Goal: Task Accomplishment & Management: Complete application form

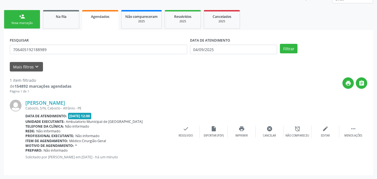
scroll to position [73, 0]
click at [36, 17] on link "person_add Nova marcação" at bounding box center [22, 19] width 36 height 19
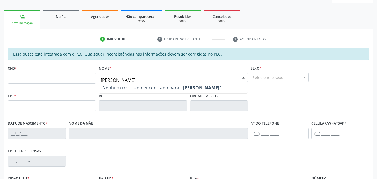
type input "nivaldo rodrigues"
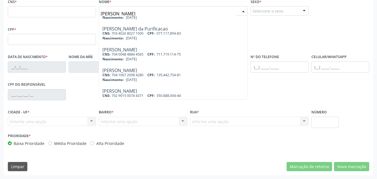
scroll to position [68, 0]
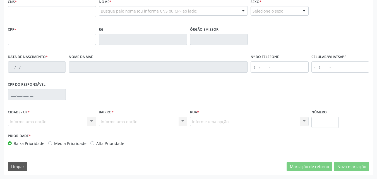
click at [81, 83] on div "CPF do responsável" at bounding box center [188, 94] width 364 height 28
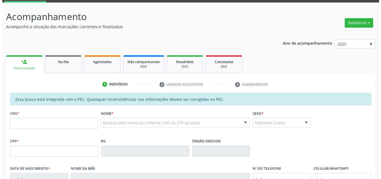
scroll to position [0, 0]
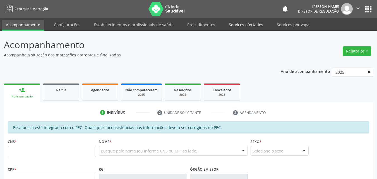
click at [246, 24] on link "Serviços ofertados" at bounding box center [246, 25] width 42 height 10
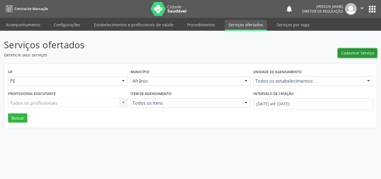
click at [352, 52] on span "Cadastrar Serviço" at bounding box center [358, 53] width 33 height 6
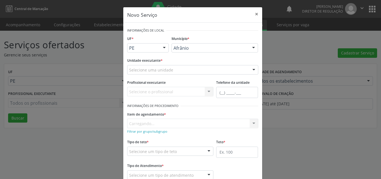
click at [189, 69] on div "Selecione uma unidade" at bounding box center [192, 69] width 131 height 9
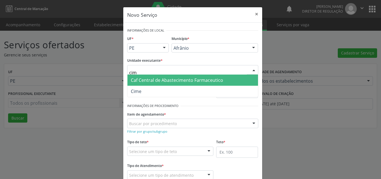
type input "cime"
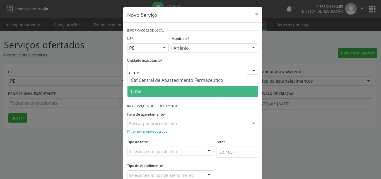
click at [152, 91] on span "Cime" at bounding box center [193, 91] width 131 height 11
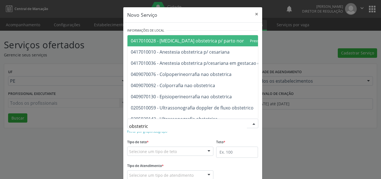
type input "obstetrico"
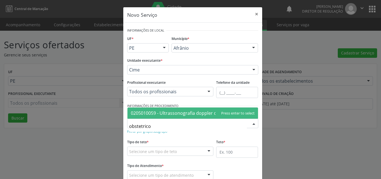
click at [203, 112] on span "0205010059 - Ultrassonografia doppler de fluxo obstetrico" at bounding box center [192, 113] width 123 height 6
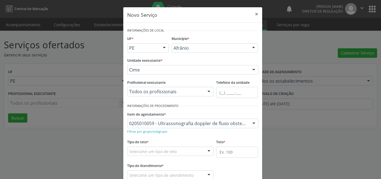
scroll to position [28, 0]
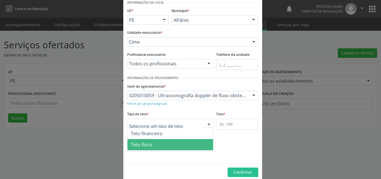
click at [165, 144] on span "Teto físico" at bounding box center [171, 144] width 86 height 11
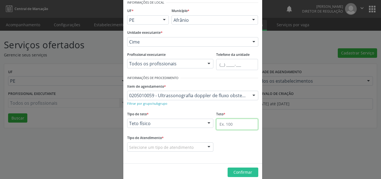
click at [236, 123] on input "text" at bounding box center [237, 124] width 42 height 11
type input "1"
click at [195, 145] on div "Selecione um tipo de atendimento" at bounding box center [170, 146] width 87 height 9
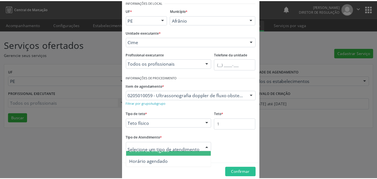
scroll to position [0, 0]
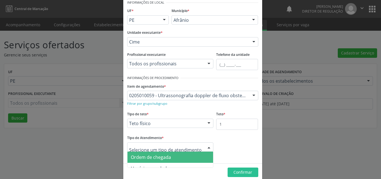
click at [173, 154] on span "Ordem de chegada" at bounding box center [171, 157] width 86 height 11
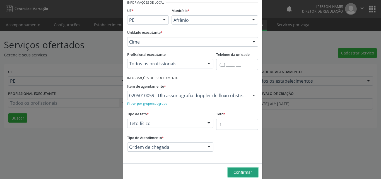
click at [238, 172] on span "Confirmar" at bounding box center [243, 172] width 19 height 5
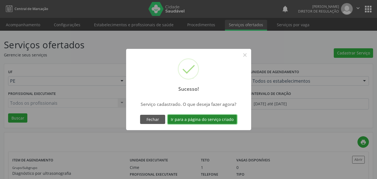
click at [230, 120] on button "Ir para a página do serviço criado" at bounding box center [202, 119] width 69 height 9
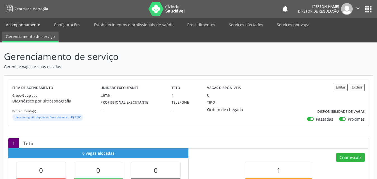
click at [33, 24] on link "Acompanhamento" at bounding box center [23, 25] width 42 height 10
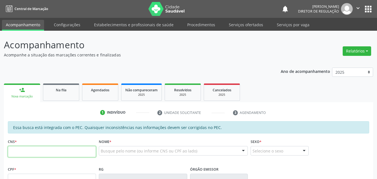
click at [86, 153] on input "text" at bounding box center [52, 151] width 88 height 11
type input "703 6040 1311 3035"
type input "122.141.544-18"
type input "15/08/1996"
type input "Maria Diva Nonato Coelho"
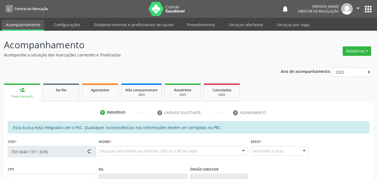
type input "(87) 98847-4222"
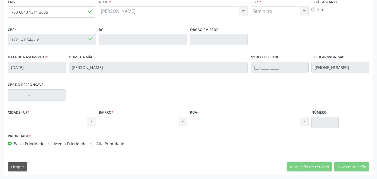
scroll to position [28, 0]
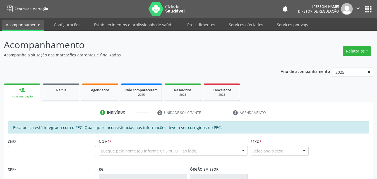
scroll to position [28, 0]
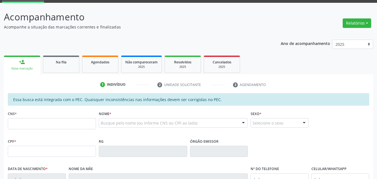
click at [65, 121] on input "text" at bounding box center [52, 123] width 88 height 11
type input "703 6040 1311 3035"
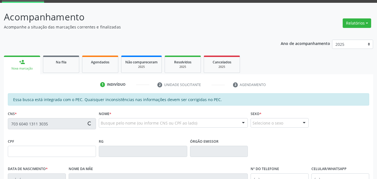
type input "122.141.544-18"
type input "[DATE]"
type input "[PERSON_NAME]"
type input "[PHONE_NUMBER]"
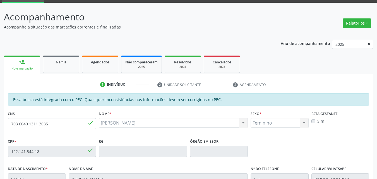
scroll to position [0, 0]
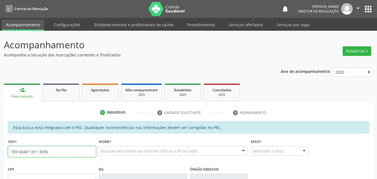
type input "703 6040 1311 3035"
type input "122.141.544-18"
type input "[DATE]"
type input "[PERSON_NAME]"
type input "(87) 98847-4222"
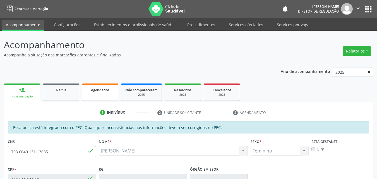
click at [92, 94] on link "Agendados" at bounding box center [100, 91] width 36 height 17
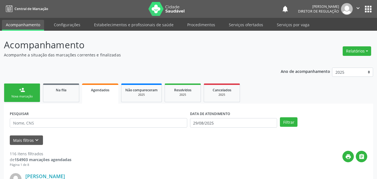
click at [32, 95] on div "Nova marcação" at bounding box center [22, 96] width 28 height 4
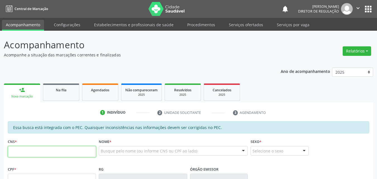
click at [43, 152] on input "text" at bounding box center [52, 151] width 88 height 11
type input "703 6040 1311 3035"
type input "122.141.544-18"
type input "15/08/1996"
type input "Maria Diva Nonato Coelho"
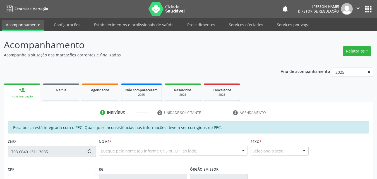
type input "(87) 98847-4222"
type input "S/N"
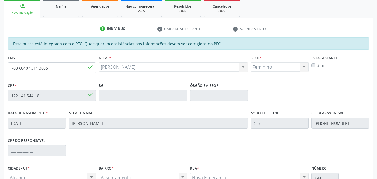
scroll to position [140, 0]
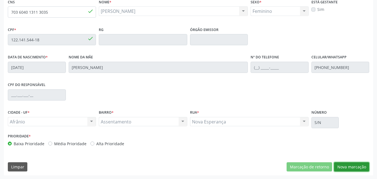
click at [359, 164] on button "Nova marcação" at bounding box center [351, 166] width 35 height 9
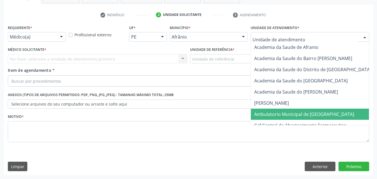
click at [297, 114] on span "Ambulatorio Municipal de [GEOGRAPHIC_DATA]" at bounding box center [304, 114] width 100 height 6
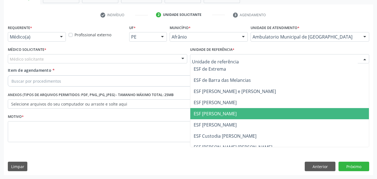
click at [218, 114] on span "ESF [PERSON_NAME]" at bounding box center [215, 114] width 43 height 6
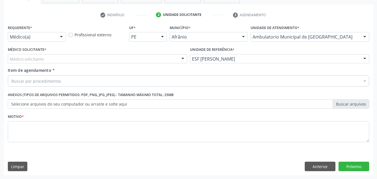
click at [130, 57] on div "Médico solicitante" at bounding box center [98, 58] width 180 height 9
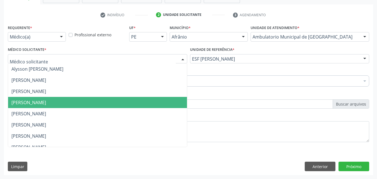
click at [92, 103] on span "Diego Ramon Ferreira Belem" at bounding box center [97, 102] width 179 height 11
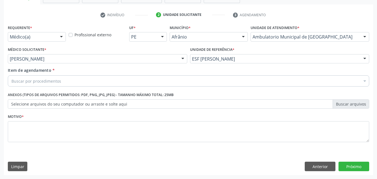
click at [76, 80] on div "Buscar por procedimentos" at bounding box center [189, 80] width 362 height 11
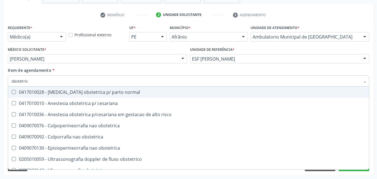
type input "obstetrico"
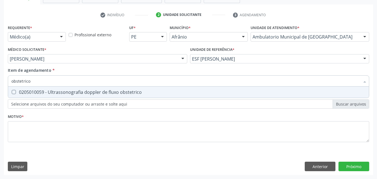
click at [79, 92] on div "0205010059 - Ultrassonografia doppler de fluxo obstetrico" at bounding box center [188, 92] width 354 height 4
checkbox obstetrico "true"
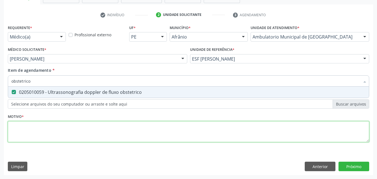
click at [84, 129] on div "Requerente * Médico(a) Médico(a) Enfermeiro(a) Paciente Nenhum resultado encont…" at bounding box center [189, 86] width 362 height 126
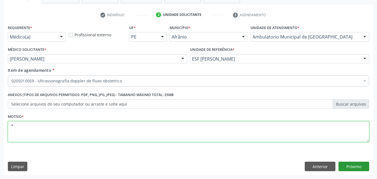
type textarea "*"
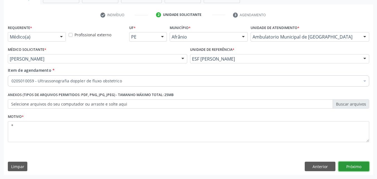
click at [355, 166] on button "Próximo" at bounding box center [354, 166] width 31 height 9
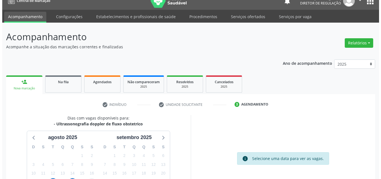
scroll to position [0, 0]
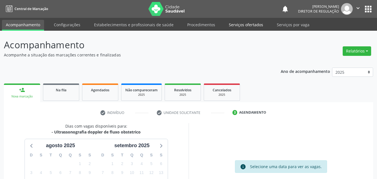
click at [248, 25] on link "Serviços ofertados" at bounding box center [246, 25] width 42 height 10
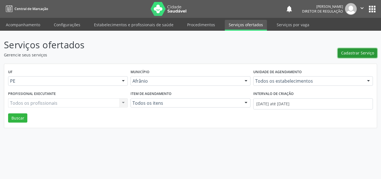
click at [351, 54] on span "Cadastrar Serviço" at bounding box center [358, 53] width 33 height 6
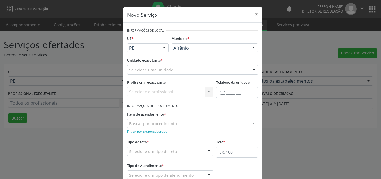
click at [192, 67] on div "Selecione uma unidade" at bounding box center [192, 69] width 131 height 9
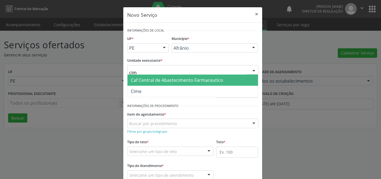
type input "cime"
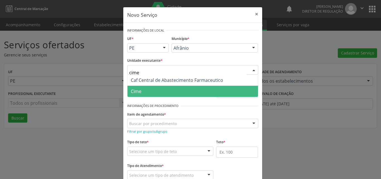
click at [161, 91] on span "Cime" at bounding box center [193, 91] width 131 height 11
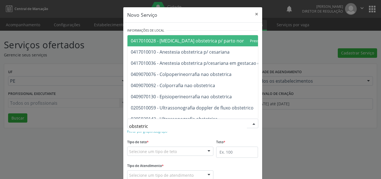
type input "obstetrico"
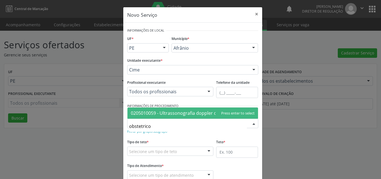
click at [169, 116] on span "0205010059 - Ultrassonografia doppler de fluxo obstetrico" at bounding box center [192, 113] width 123 height 6
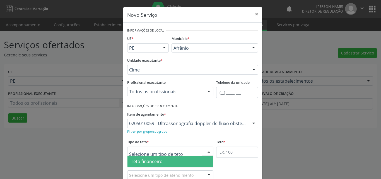
scroll to position [11, 0]
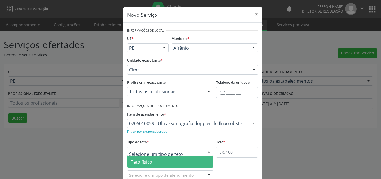
drag, startPoint x: 167, startPoint y: 161, endPoint x: 171, endPoint y: 161, distance: 3.4
click at [168, 161] on span "Teto físico" at bounding box center [171, 161] width 86 height 11
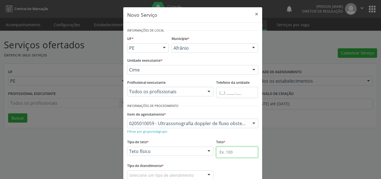
click at [231, 154] on input "text" at bounding box center [237, 152] width 42 height 11
type input "2"
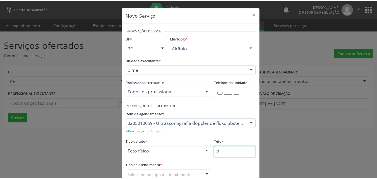
scroll to position [37, 0]
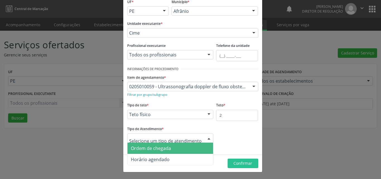
click at [173, 149] on span "Ordem de chegada" at bounding box center [171, 148] width 86 height 11
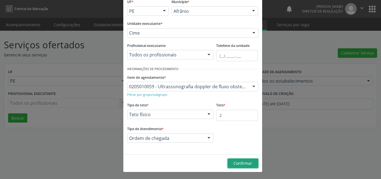
click at [234, 163] on span "Confirmar" at bounding box center [243, 163] width 19 height 5
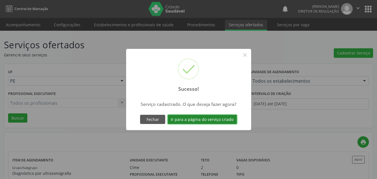
click at [215, 120] on button "Ir para a página do serviço criado" at bounding box center [202, 119] width 69 height 9
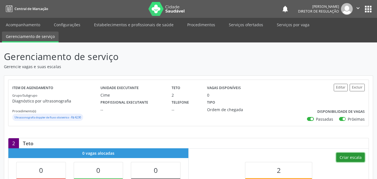
click at [347, 157] on button "Criar escala" at bounding box center [350, 157] width 28 height 9
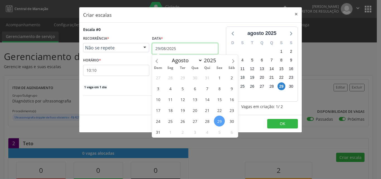
click at [188, 50] on input "29/08/2025" at bounding box center [185, 48] width 66 height 11
click at [234, 61] on icon at bounding box center [233, 61] width 4 height 4
select select "8"
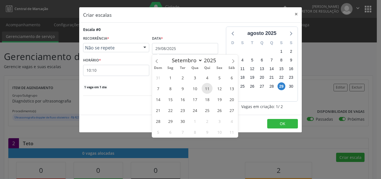
click at [207, 90] on span "11" at bounding box center [207, 88] width 11 height 11
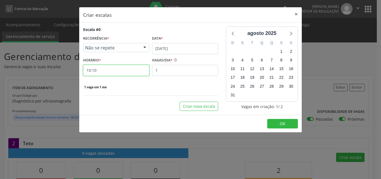
click at [123, 71] on input "10:10" at bounding box center [116, 70] width 66 height 11
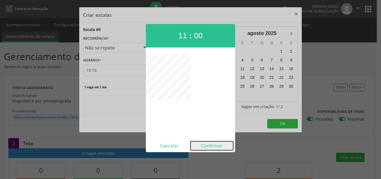
drag, startPoint x: 218, startPoint y: 146, endPoint x: 222, endPoint y: 146, distance: 3.9
click at [218, 146] on button "Confirmar" at bounding box center [212, 145] width 43 height 9
type input "11:00"
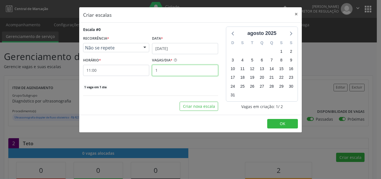
click at [182, 70] on input "1" at bounding box center [185, 70] width 66 height 11
type input "2"
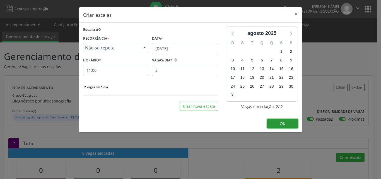
click at [287, 124] on button "OK" at bounding box center [283, 123] width 31 height 9
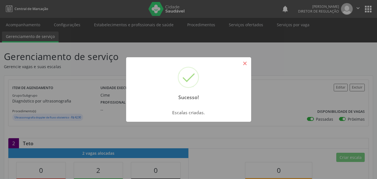
click at [245, 63] on button "×" at bounding box center [244, 63] width 9 height 9
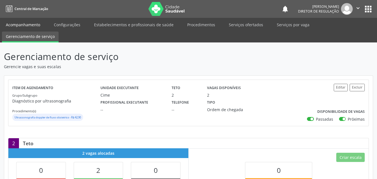
click at [32, 26] on link "Acompanhamento" at bounding box center [23, 25] width 42 height 10
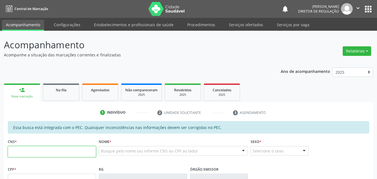
click at [83, 151] on input "text" at bounding box center [52, 151] width 88 height 11
type input "703 6040 1311 3035"
type input "122.141.544-18"
type input "15/08/1996"
type input "Maria Diva Nonato Coelho"
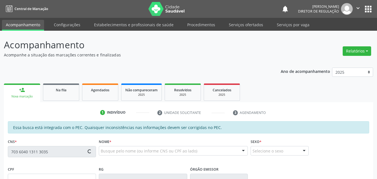
type input "(87) 98847-4222"
type input "S/N"
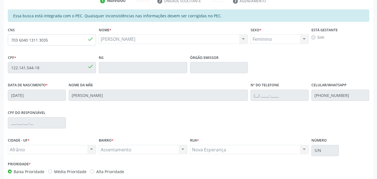
scroll to position [140, 0]
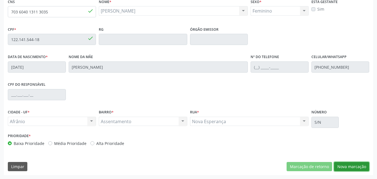
click at [351, 166] on button "Nova marcação" at bounding box center [351, 166] width 35 height 9
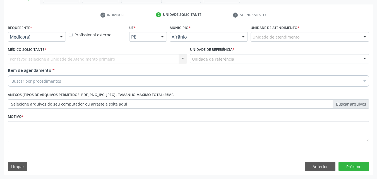
click at [303, 38] on div "Unidade de atendimento" at bounding box center [310, 36] width 119 height 9
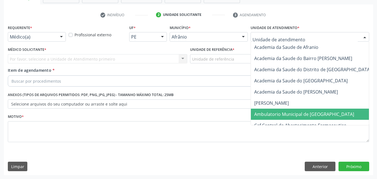
drag, startPoint x: 304, startPoint y: 115, endPoint x: 243, endPoint y: 93, distance: 65.1
click at [302, 115] on span "Ambulatorio Municipal de [GEOGRAPHIC_DATA]" at bounding box center [304, 114] width 100 height 6
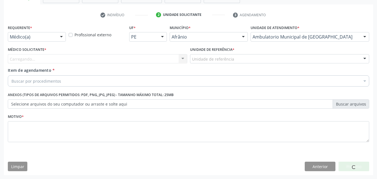
click at [239, 59] on div "Unidade de referência" at bounding box center [280, 58] width 180 height 9
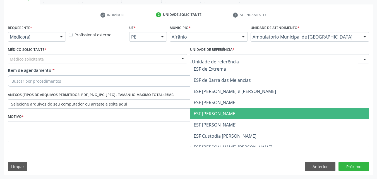
click at [234, 113] on span "ESF [PERSON_NAME]" at bounding box center [279, 113] width 179 height 11
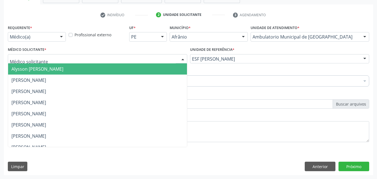
click at [133, 56] on div at bounding box center [98, 58] width 180 height 9
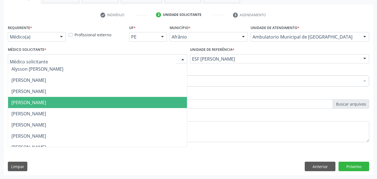
drag, startPoint x: 129, startPoint y: 101, endPoint x: 126, endPoint y: 100, distance: 3.4
click at [128, 101] on span "[PERSON_NAME]" at bounding box center [97, 102] width 179 height 11
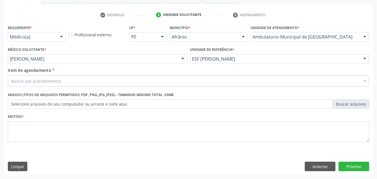
click at [108, 83] on div "Buscar por procedimentos" at bounding box center [189, 80] width 362 height 11
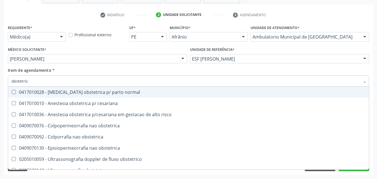
type input "obstetrico"
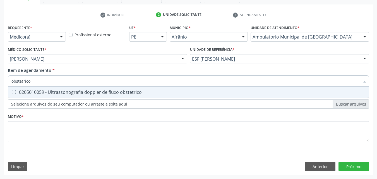
click at [110, 92] on div "0205010059 - Ultrassonografia doppler de fluxo obstetrico" at bounding box center [188, 92] width 354 height 4
checkbox obstetrico "true"
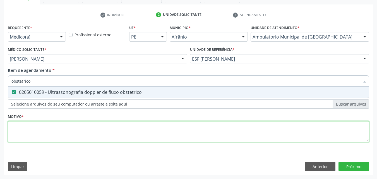
click at [111, 133] on div "Requerente * Médico(a) Médico(a) Enfermeiro(a) Paciente Nenhum resultado encont…" at bounding box center [189, 86] width 362 height 126
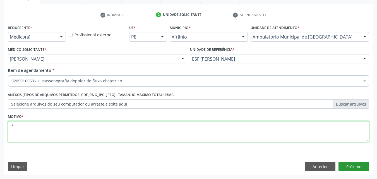
type textarea "*"
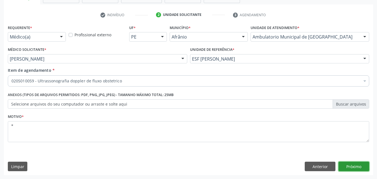
click at [357, 165] on button "Próximo" at bounding box center [354, 166] width 31 height 9
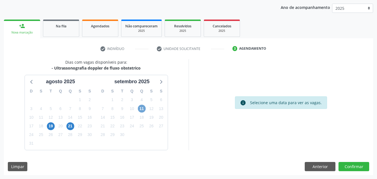
click at [142, 107] on span "11" at bounding box center [142, 109] width 8 height 8
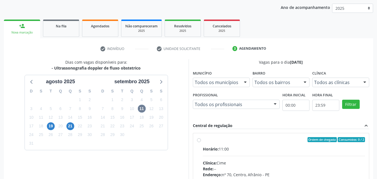
click at [213, 135] on div "Ordem de chegada Consumidos: 0 / 2 Horário: 11:00 Clínica: Cime Rede: -- Endere…" at bounding box center [281, 180] width 176 height 94
radio input "true"
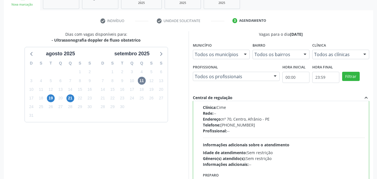
scroll to position [155, 0]
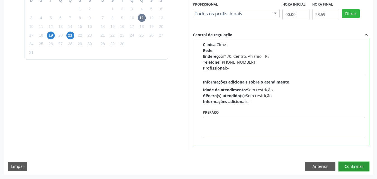
click at [354, 165] on button "Confirmar" at bounding box center [354, 166] width 31 height 9
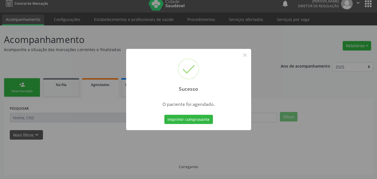
scroll to position [5, 0]
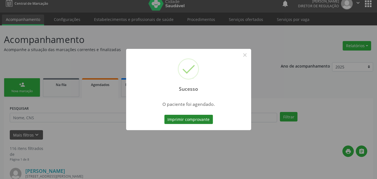
click at [204, 119] on button "Imprimir comprovante" at bounding box center [188, 119] width 49 height 9
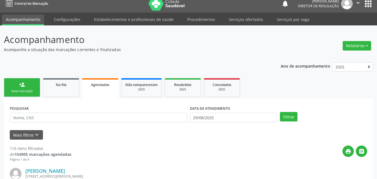
click at [33, 89] on div "Nova marcação" at bounding box center [22, 91] width 28 height 4
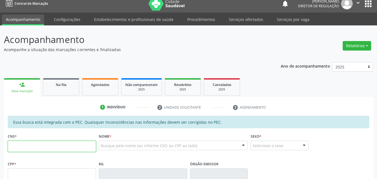
click at [59, 147] on input "text" at bounding box center [52, 146] width 88 height 11
type input "700 6054 7146 8561"
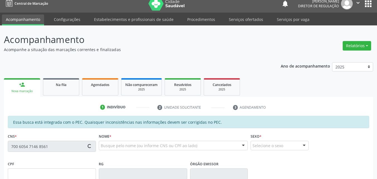
scroll to position [89, 0]
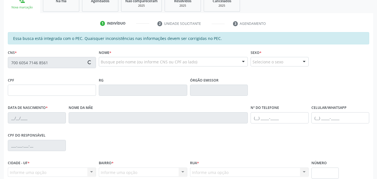
type input "612.855.954-91"
type input "26/01/1968"
type input "Josefa Belmira Cabral"
type input "(87) 98109-9363"
type input "S/N"
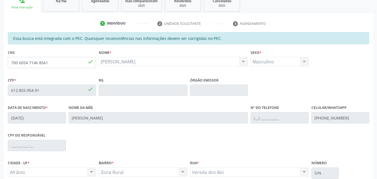
scroll to position [140, 0]
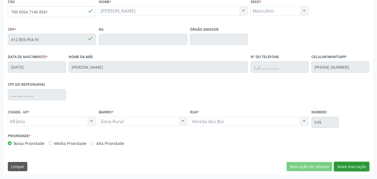
click at [352, 165] on button "Nova marcação" at bounding box center [351, 166] width 35 height 9
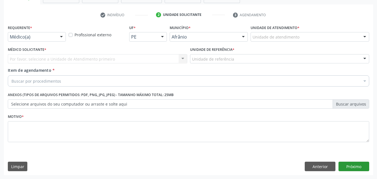
scroll to position [98, 0]
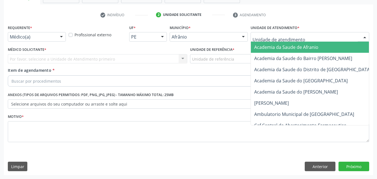
click at [322, 38] on div at bounding box center [310, 36] width 119 height 9
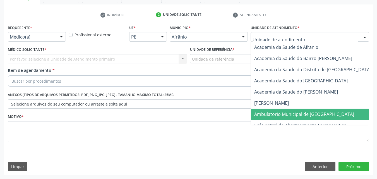
click at [311, 115] on span "Ambulatorio Municipal de [GEOGRAPHIC_DATA]" at bounding box center [304, 114] width 100 height 6
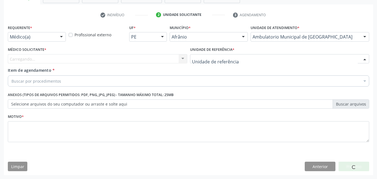
click at [240, 56] on div at bounding box center [280, 58] width 180 height 9
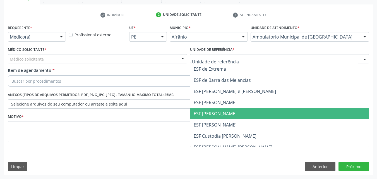
click at [233, 111] on span "ESF [PERSON_NAME]" at bounding box center [279, 113] width 179 height 11
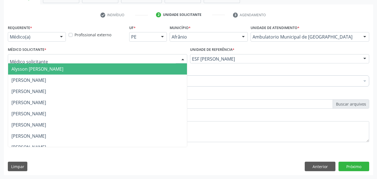
click at [141, 58] on div at bounding box center [98, 58] width 180 height 9
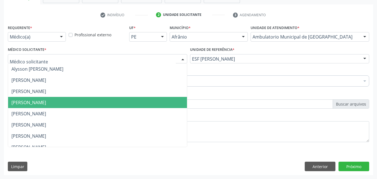
click at [127, 101] on span "[PERSON_NAME]" at bounding box center [97, 102] width 179 height 11
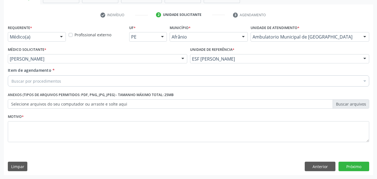
click at [90, 80] on div "Buscar por procedimentos" at bounding box center [189, 80] width 362 height 11
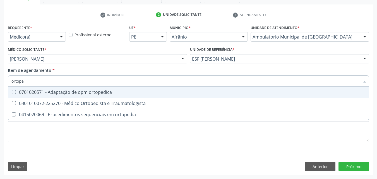
type input "ortoped"
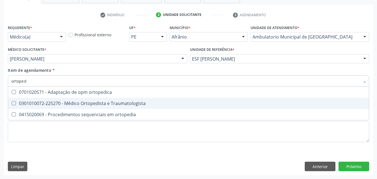
click at [106, 101] on div "0301010072-225270 - Médico Ortopedista e Traumatologista" at bounding box center [188, 103] width 354 height 4
checkbox Traumatologista "true"
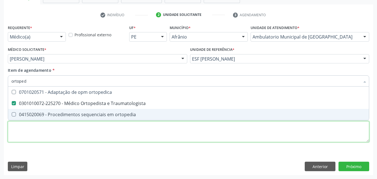
click at [98, 129] on div "Requerente * Médico(a) Médico(a) Enfermeiro(a) Paciente Nenhum resultado encont…" at bounding box center [189, 86] width 362 height 126
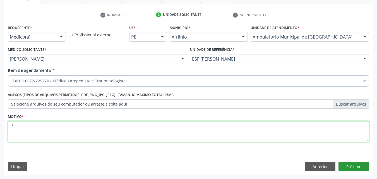
type textarea "*"
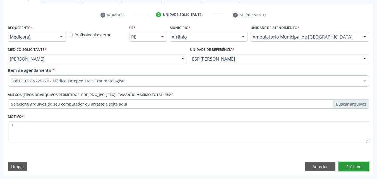
click at [358, 166] on button "Próximo" at bounding box center [354, 166] width 31 height 9
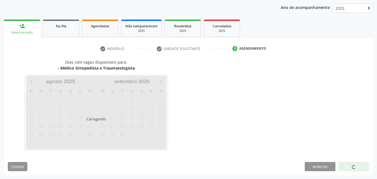
scroll to position [64, 0]
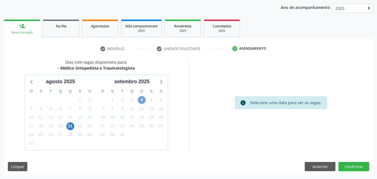
click at [141, 99] on span "4" at bounding box center [142, 100] width 8 height 8
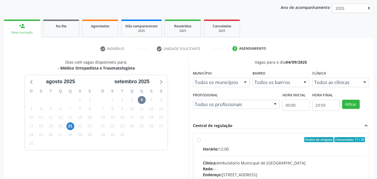
click at [234, 139] on div "Ordem de chegada Consumidos: 17 / 30" at bounding box center [284, 139] width 163 height 5
click at [201, 139] on input "Ordem de chegada Consumidos: 17 / 30 Horário: 12:00 Clínica: Ambulatorio Munici…" at bounding box center [199, 139] width 4 height 5
radio input "true"
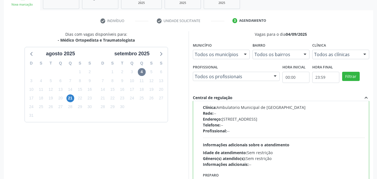
scroll to position [155, 0]
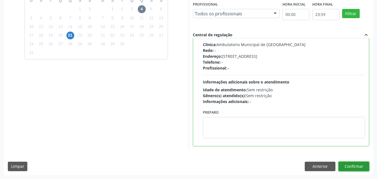
click at [360, 170] on button "Confirmar" at bounding box center [354, 166] width 31 height 9
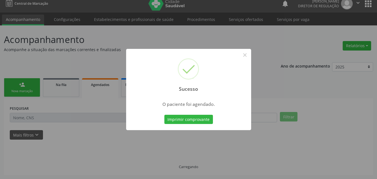
scroll to position [5, 0]
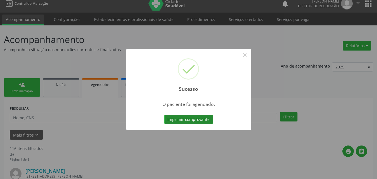
click at [209, 118] on button "Imprimir comprovante" at bounding box center [188, 119] width 49 height 9
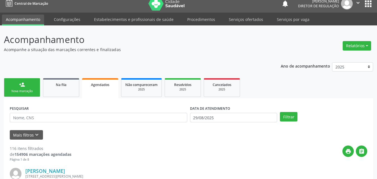
click at [29, 89] on link "person_add Nova marcação" at bounding box center [22, 87] width 36 height 19
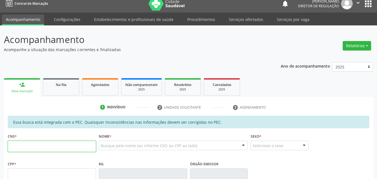
click at [51, 147] on input "text" at bounding box center [52, 146] width 88 height 11
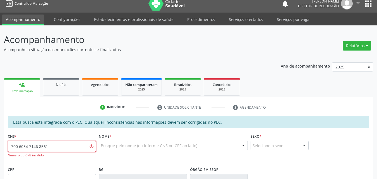
type input "700 6054 7146 8561"
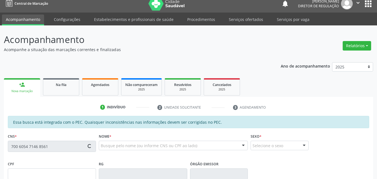
type input "612.855.954-91"
type input "26/01/1968"
type input "Josefa Belmira Cabral"
type input "(87) 98818-4832"
type input "(87) 98109-9363"
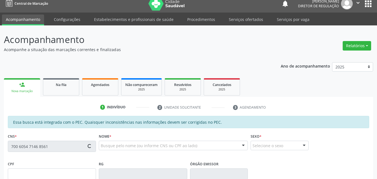
type input "S/N"
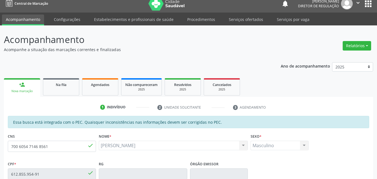
scroll to position [140, 0]
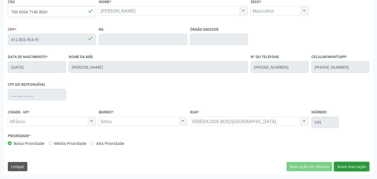
click at [355, 167] on button "Nova marcação" at bounding box center [351, 166] width 35 height 9
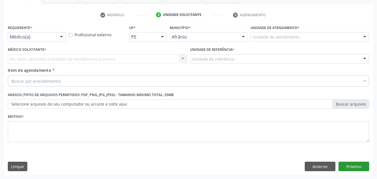
scroll to position [98, 0]
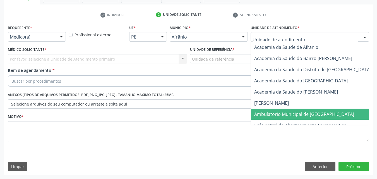
click at [301, 113] on span "Ambulatorio Municipal de [GEOGRAPHIC_DATA]" at bounding box center [304, 114] width 100 height 6
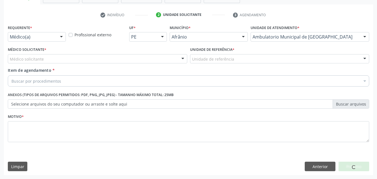
click at [250, 58] on div "Unidade de referência" at bounding box center [280, 58] width 180 height 9
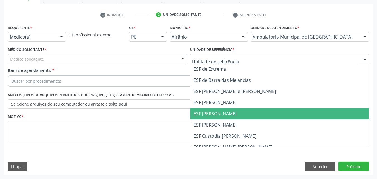
click at [238, 114] on span "ESF [PERSON_NAME]" at bounding box center [279, 113] width 179 height 11
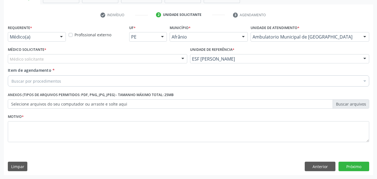
click at [128, 57] on div "Médico solicitante" at bounding box center [98, 58] width 180 height 9
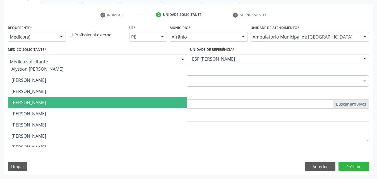
click at [122, 103] on span "[PERSON_NAME]" at bounding box center [97, 102] width 179 height 11
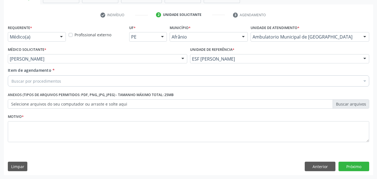
click at [115, 77] on div "Buscar por procedimentos" at bounding box center [189, 80] width 362 height 11
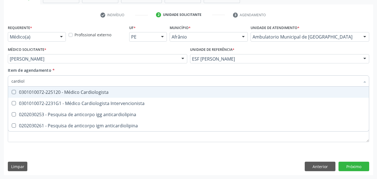
type input "cardiolo"
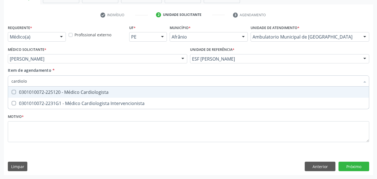
click at [114, 92] on div "0301010072-225120 - Médico Cardiologista" at bounding box center [188, 92] width 354 height 4
checkbox Cardiologista "true"
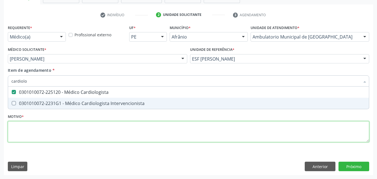
click at [107, 130] on div "Requerente * Médico(a) Médico(a) Enfermeiro(a) Paciente Nenhum resultado encont…" at bounding box center [189, 86] width 362 height 126
checkbox Intervencionista "true"
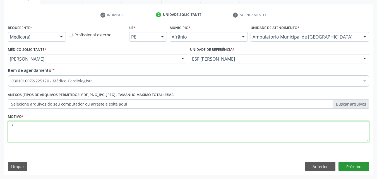
type textarea "*"
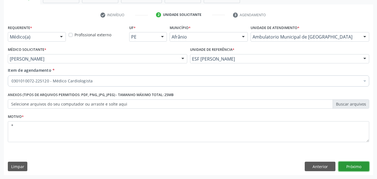
click at [350, 166] on button "Próximo" at bounding box center [354, 166] width 31 height 9
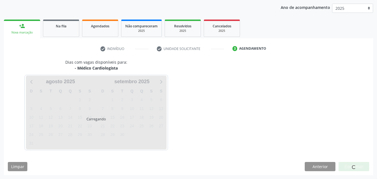
scroll to position [64, 0]
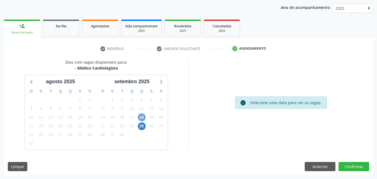
click at [143, 118] on span "18" at bounding box center [142, 117] width 8 height 8
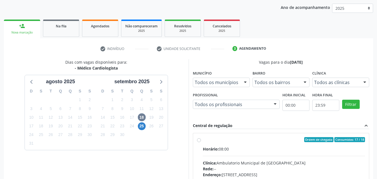
click at [272, 142] on label "Ordem de chegada Consumidos: 17 / 18 Horário: 08:00 Clínica: Ambulatorio Munici…" at bounding box center [284, 180] width 163 height 86
click at [201, 142] on input "Ordem de chegada Consumidos: 17 / 18 Horário: 08:00 Clínica: Ambulatorio Munici…" at bounding box center [199, 139] width 4 height 5
radio input "true"
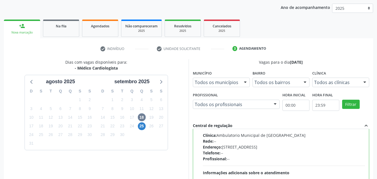
scroll to position [155, 0]
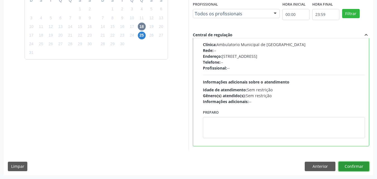
click at [356, 166] on button "Confirmar" at bounding box center [354, 166] width 31 height 9
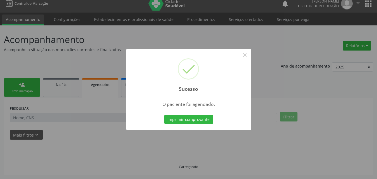
scroll to position [5, 0]
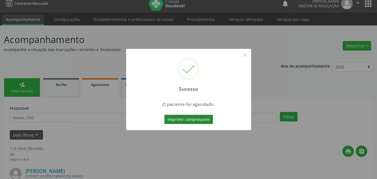
click at [189, 118] on button "Imprimir comprovante" at bounding box center [188, 119] width 49 height 9
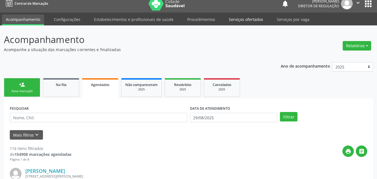
click at [247, 21] on link "Serviços ofertados" at bounding box center [246, 20] width 42 height 10
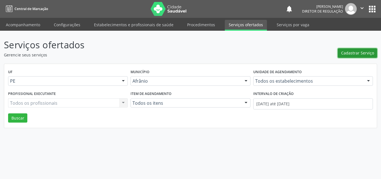
click at [360, 52] on span "Cadastrar Serviço" at bounding box center [358, 53] width 33 height 6
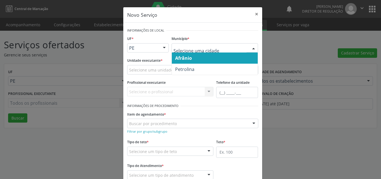
click at [213, 58] on span "Afrânio" at bounding box center [215, 57] width 86 height 11
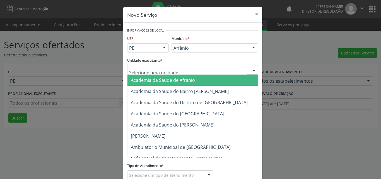
click at [181, 68] on div at bounding box center [192, 69] width 131 height 9
type input "v"
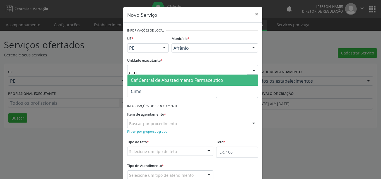
type input "cime"
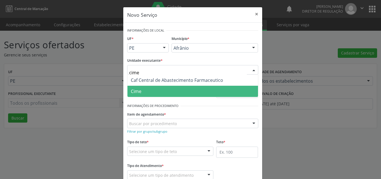
click at [162, 92] on span "Cime" at bounding box center [193, 91] width 131 height 11
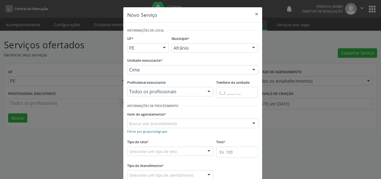
click at [157, 132] on small "Filtrar por grupo/subgrupo" at bounding box center [147, 131] width 40 height 4
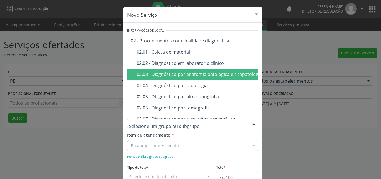
scroll to position [45, 0]
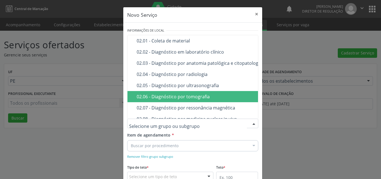
click at [235, 100] on span "02.06 - Diagnóstico por tomografia" at bounding box center [228, 96] width 201 height 11
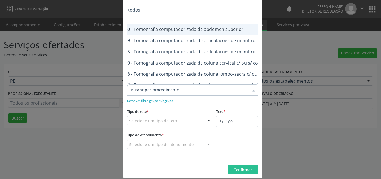
scroll to position [0, 45]
click at [222, 30] on div "0206030010 - Tomografia computadorizada de abdomen superior" at bounding box center [211, 29] width 250 height 4
checkbox superior "true"
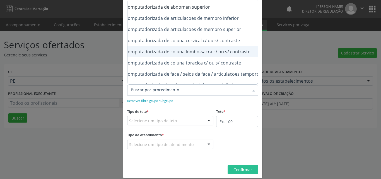
scroll to position [34, 67]
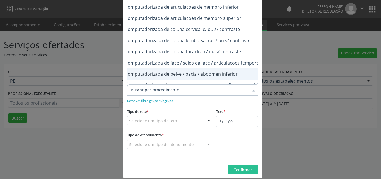
click at [237, 74] on div "0206030037 - Tomografia computadorizada de pelve / bacia / abdomen inferior" at bounding box center [189, 74] width 250 height 4
checkbox inferior "true"
checkbox superior "true"
checkbox inferior "false"
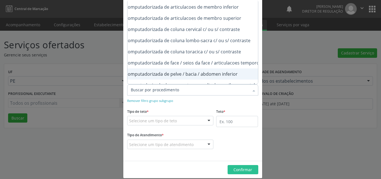
click at [189, 118] on div "Selecione um tipo de teto" at bounding box center [170, 120] width 87 height 9
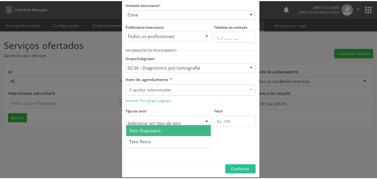
scroll to position [0, 0]
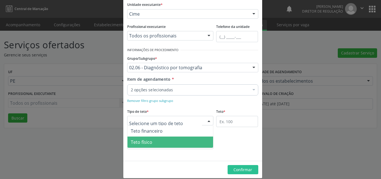
click at [171, 141] on span "Teto físico" at bounding box center [171, 142] width 86 height 11
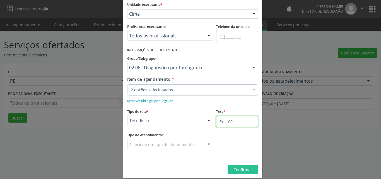
click at [230, 124] on input "text" at bounding box center [237, 121] width 42 height 11
type input "1"
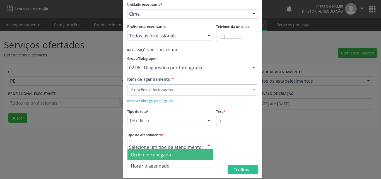
click at [187, 153] on span "Ordem de chegada" at bounding box center [171, 154] width 86 height 11
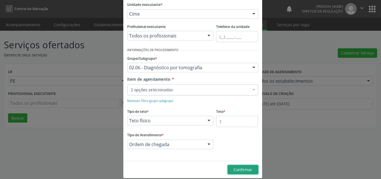
click at [237, 170] on span "Confirmar" at bounding box center [243, 169] width 19 height 5
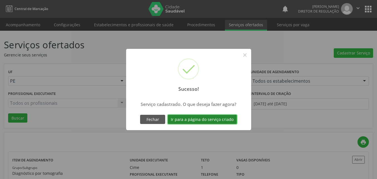
click at [225, 120] on button "Ir para a página do serviço criado" at bounding box center [202, 119] width 69 height 9
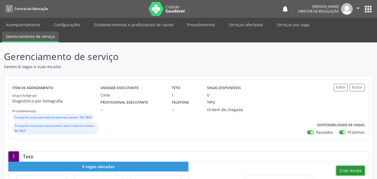
click at [349, 169] on button "Criar escala" at bounding box center [350, 170] width 28 height 9
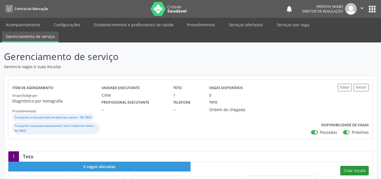
select select "7"
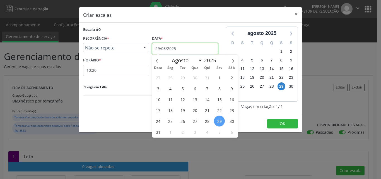
click at [199, 46] on input "29/08/2025" at bounding box center [185, 48] width 66 height 11
click at [182, 133] on span "2" at bounding box center [182, 131] width 11 height 11
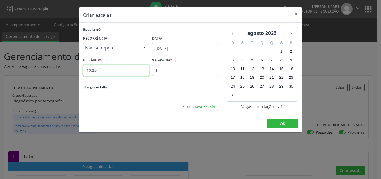
click at [129, 70] on input "10:20" at bounding box center [116, 70] width 66 height 11
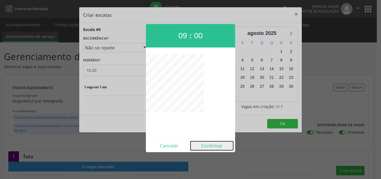
click at [213, 144] on button "Confirmar" at bounding box center [212, 145] width 43 height 9
type input "09:00"
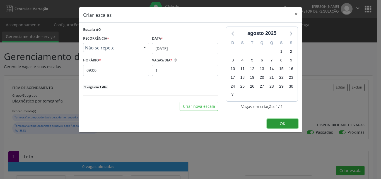
click at [283, 123] on span "OK" at bounding box center [283, 123] width 6 height 5
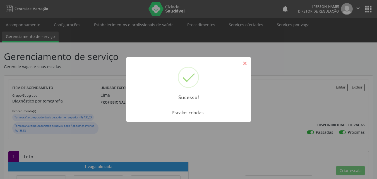
click at [246, 65] on button "×" at bounding box center [244, 63] width 9 height 9
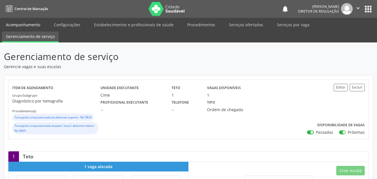
click at [23, 25] on link "Acompanhamento" at bounding box center [23, 25] width 42 height 10
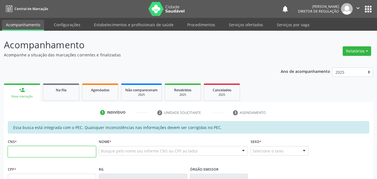
click at [28, 152] on input "text" at bounding box center [52, 151] width 88 height 11
type input "705 4034 3653 5690"
type input "117.424.644-83"
type input "14/08/2007"
type input "Carlusa de Carvalho Lima"
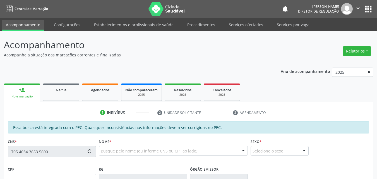
type input "(87) 98839-8114"
type input "657.207.174-04"
type input "40"
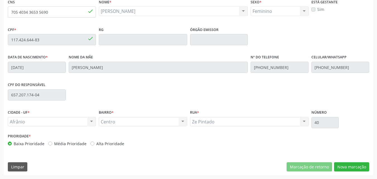
scroll to position [140, 0]
click at [354, 165] on button "Nova marcação" at bounding box center [351, 166] width 35 height 9
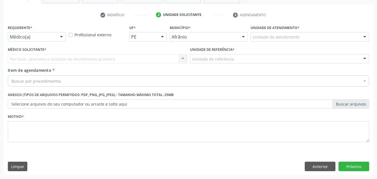
scroll to position [98, 0]
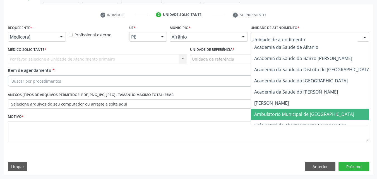
click at [288, 114] on span "Ambulatorio Municipal de [GEOGRAPHIC_DATA]" at bounding box center [304, 114] width 100 height 6
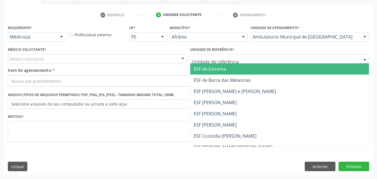
click at [241, 58] on div at bounding box center [280, 58] width 180 height 9
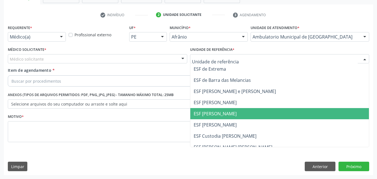
click at [227, 114] on span "ESF [PERSON_NAME]" at bounding box center [215, 114] width 43 height 6
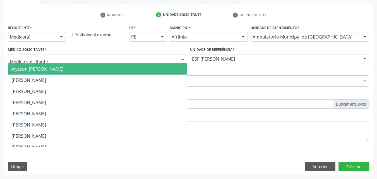
click at [143, 57] on div at bounding box center [98, 58] width 180 height 9
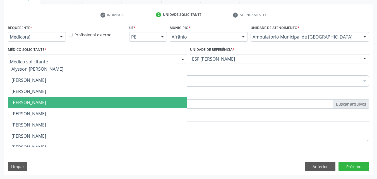
click at [111, 100] on span "Diego Ramon Ferreira Belem" at bounding box center [97, 102] width 179 height 11
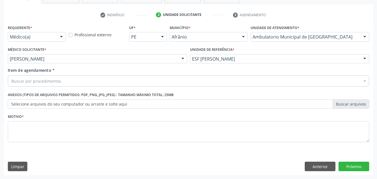
click at [81, 82] on div "Buscar por procedimentos" at bounding box center [189, 80] width 362 height 11
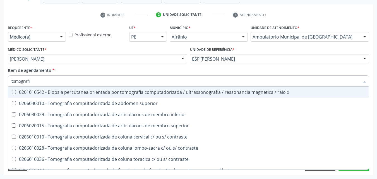
type input "tomografia"
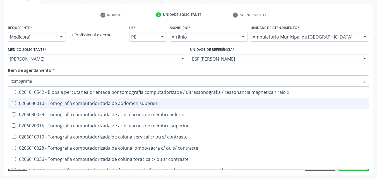
click at [129, 105] on div "0206030010 - Tomografia computadorizada de abdomen superior" at bounding box center [188, 103] width 354 height 4
checkbox superior "true"
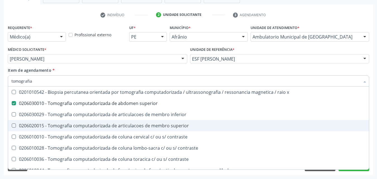
scroll to position [28, 0]
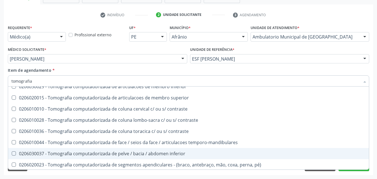
click at [201, 152] on div "0206030037 - Tomografia computadorizada de pelve / bacia / abdomen inferior" at bounding box center [188, 153] width 354 height 4
checkbox inferior "true"
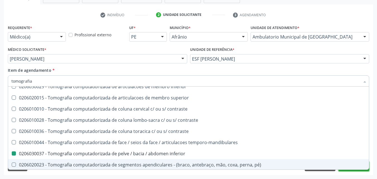
click at [343, 170] on button "Próximo" at bounding box center [354, 166] width 31 height 9
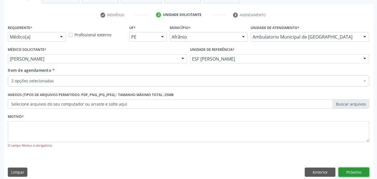
scroll to position [0, 0]
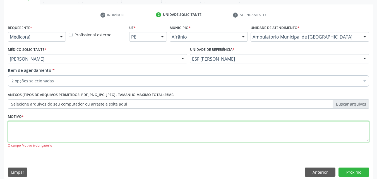
click at [176, 130] on textarea at bounding box center [189, 131] width 362 height 21
type textarea "*"
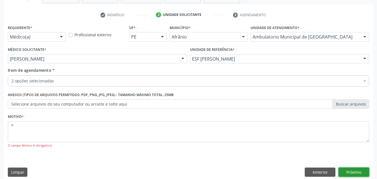
click at [356, 172] on button "Próximo" at bounding box center [354, 172] width 31 height 9
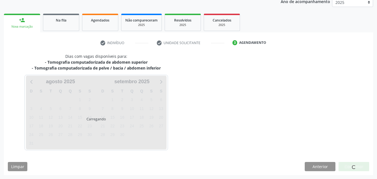
scroll to position [70, 0]
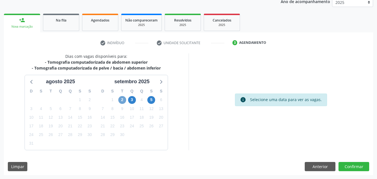
click at [120, 101] on span "2" at bounding box center [122, 100] width 8 height 8
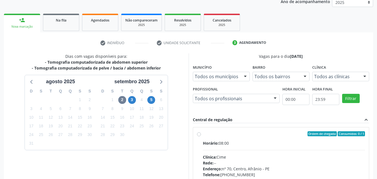
click at [226, 133] on div "Ordem de chegada Consumidos: 0 / 1" at bounding box center [284, 133] width 163 height 5
click at [201, 133] on input "Ordem de chegada Consumidos: 0 / 1 Horário: 08:00 Clínica: Cime Rede: -- Endere…" at bounding box center [199, 133] width 4 height 5
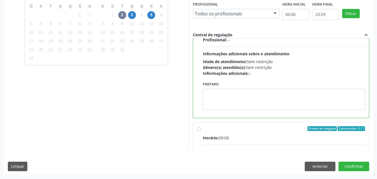
scroll to position [112, 0]
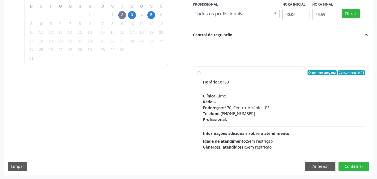
click at [242, 77] on label "Ordem de chegada Consumidos: 0 / 1 Horário: 09:00 Clínica: Cime Rede: -- Endere…" at bounding box center [284, 113] width 163 height 86
click at [201, 75] on input "Ordem de chegada Consumidos: 0 / 1 Horário: 09:00 Clínica: Cime Rede: -- Endere…" at bounding box center [199, 72] width 4 height 5
radio input "false"
radio input "true"
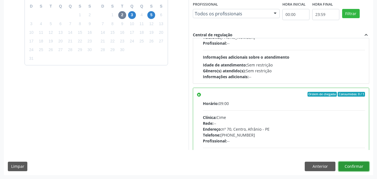
click at [351, 164] on button "Confirmar" at bounding box center [354, 166] width 31 height 9
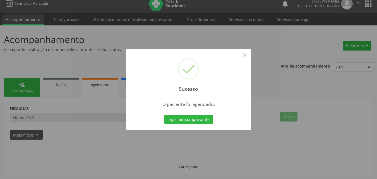
scroll to position [5, 0]
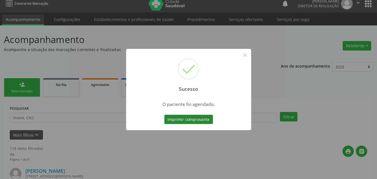
click at [201, 120] on button "Imprimir comprovante" at bounding box center [188, 119] width 49 height 9
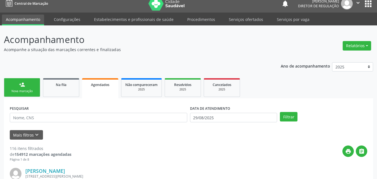
click at [32, 90] on div "Nova marcação" at bounding box center [22, 91] width 28 height 4
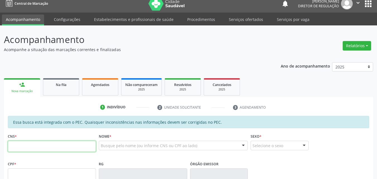
click at [89, 147] on input "text" at bounding box center [52, 146] width 88 height 11
type input "704 3005 2587 8399"
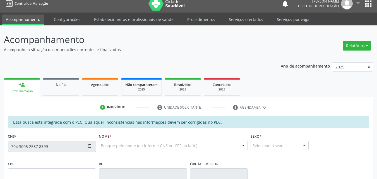
type input "19/11/1976"
type input "Brígida Gomes de Araújo"
type input "(87) 98816-8048"
type input "S/N"
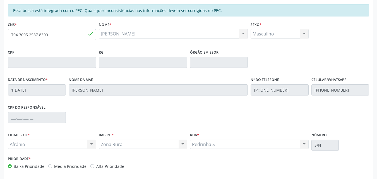
scroll to position [140, 0]
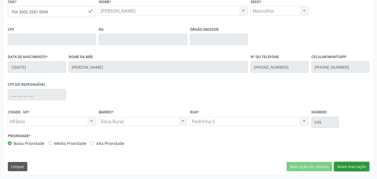
click at [356, 167] on button "Nova marcação" at bounding box center [351, 166] width 35 height 9
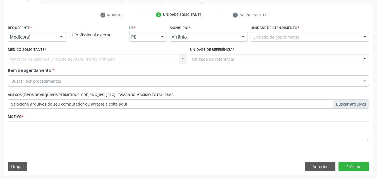
scroll to position [98, 0]
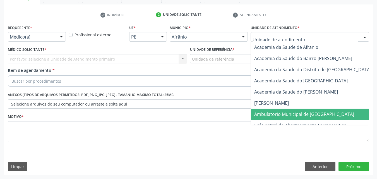
click at [306, 115] on span "Ambulatorio Municipal de [GEOGRAPHIC_DATA]" at bounding box center [304, 114] width 100 height 6
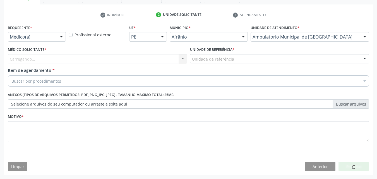
click at [240, 56] on div "Unidade de referência" at bounding box center [280, 58] width 180 height 9
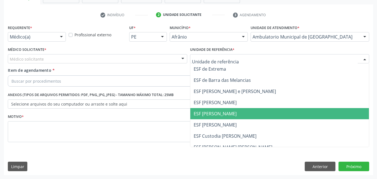
click at [239, 114] on span "ESF [PERSON_NAME]" at bounding box center [279, 113] width 179 height 11
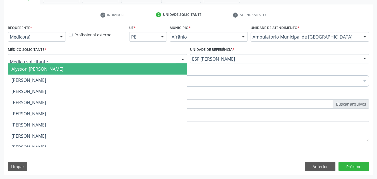
click at [101, 57] on div at bounding box center [98, 58] width 180 height 9
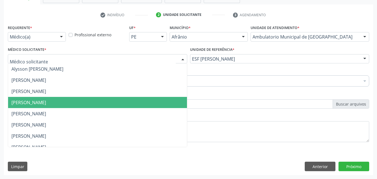
click at [93, 99] on span "[PERSON_NAME]" at bounding box center [97, 102] width 179 height 11
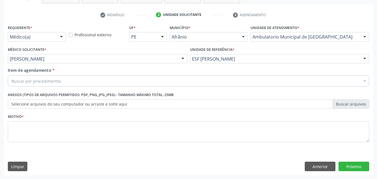
click at [78, 80] on div "Buscar por procedimentos" at bounding box center [189, 80] width 362 height 11
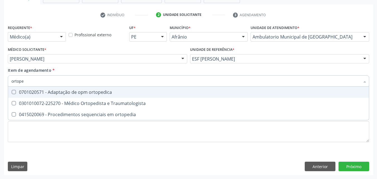
type input "ortoped"
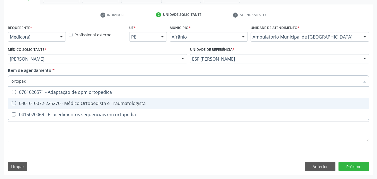
click at [91, 103] on div "0301010072-225270 - Médico Ortopedista e Traumatologista" at bounding box center [188, 103] width 354 height 4
checkbox Traumatologista "true"
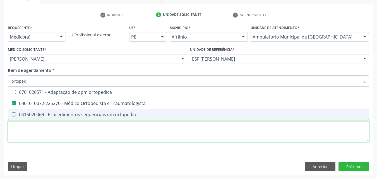
click at [145, 137] on div "Requerente * Médico(a) Médico(a) Enfermeiro(a) Paciente Nenhum resultado encont…" at bounding box center [189, 86] width 362 height 126
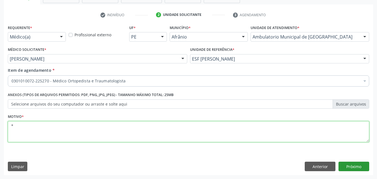
type textarea "*"
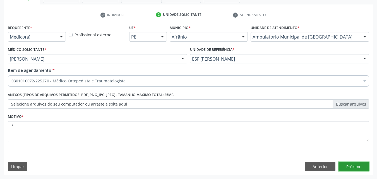
click at [351, 168] on button "Próximo" at bounding box center [354, 166] width 31 height 9
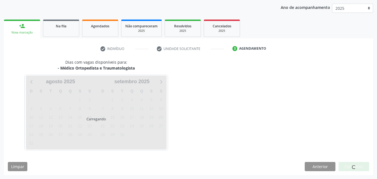
scroll to position [64, 0]
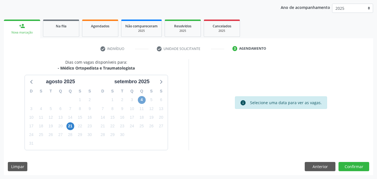
click at [143, 100] on span "4" at bounding box center [142, 100] width 8 height 8
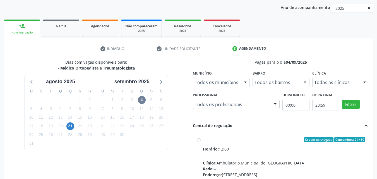
click at [244, 144] on label "Ordem de chegada Consumidos: 21 / 30 Horário: 12:00 Clínica: Ambulatorio Munici…" at bounding box center [284, 180] width 163 height 86
click at [201, 142] on input "Ordem de chegada Consumidos: 21 / 30 Horário: 12:00 Clínica: Ambulatorio Munici…" at bounding box center [199, 139] width 4 height 5
radio input "true"
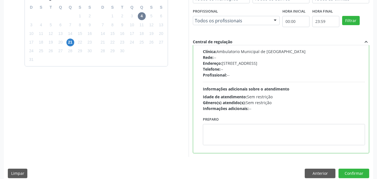
scroll to position [155, 0]
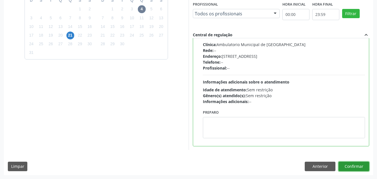
click at [352, 165] on button "Confirmar" at bounding box center [354, 166] width 31 height 9
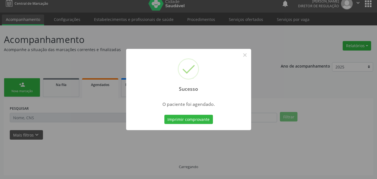
scroll to position [5, 0]
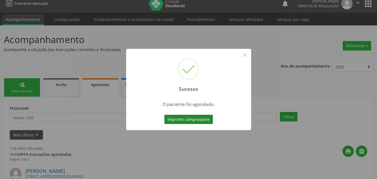
click at [201, 120] on button "Imprimir comprovante" at bounding box center [188, 119] width 49 height 9
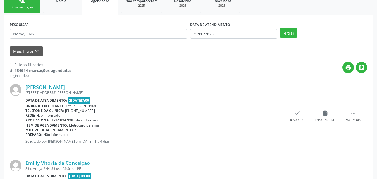
scroll to position [33, 0]
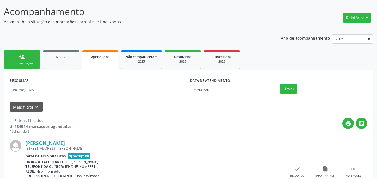
click at [32, 61] on link "person_add Nova marcação" at bounding box center [22, 59] width 36 height 19
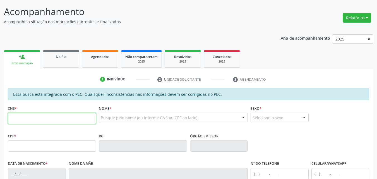
click at [49, 118] on input "text" at bounding box center [52, 118] width 88 height 11
type input "702 1097 1733 0190"
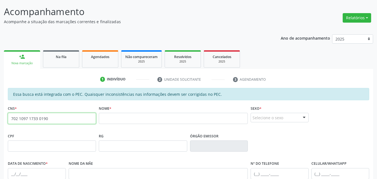
drag, startPoint x: 47, startPoint y: 118, endPoint x: 0, endPoint y: 119, distance: 46.9
click at [0, 119] on div "Acompanhamento Acompanhe a situação das marcações correntes e finalizadas Relat…" at bounding box center [188, 141] width 377 height 288
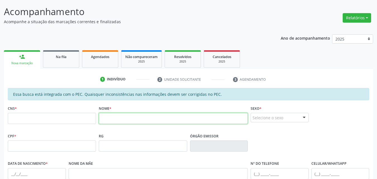
click at [103, 120] on input "text" at bounding box center [173, 118] width 149 height 11
click at [106, 119] on input "ednalva rodrigues gomes" at bounding box center [173, 118] width 149 height 11
click at [158, 118] on input "ednalva rodrigues gomes" at bounding box center [173, 118] width 149 height 11
type input "e"
type input "ednalva"
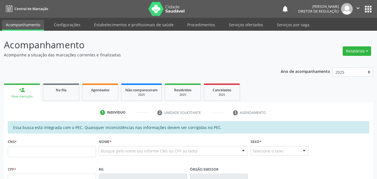
scroll to position [33, 0]
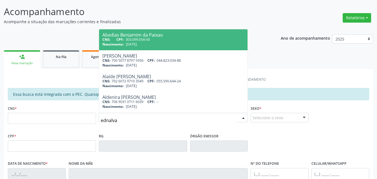
type input "ednalva"
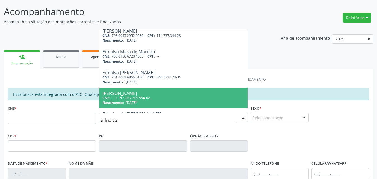
scroll to position [140, 0]
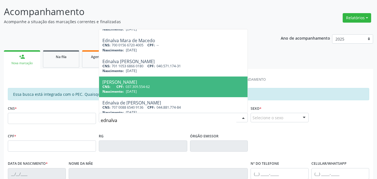
click at [179, 88] on div "CNS: CPF: 037.309.554-62" at bounding box center [173, 86] width 142 height 5
type input "037.309.554-62"
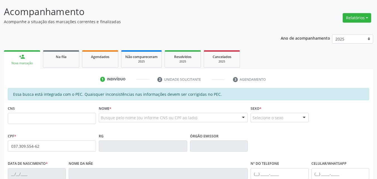
scroll to position [0, 0]
type input "[DATE]"
type input "[PERSON_NAME]"
type input "[PHONE_NUMBER]"
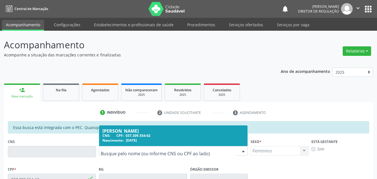
drag, startPoint x: 156, startPoint y: 151, endPoint x: 108, endPoint y: 145, distance: 49.3
click at [130, 134] on span "037.309.554-62" at bounding box center [138, 135] width 25 height 5
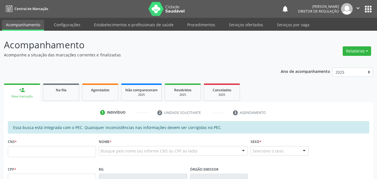
click at [72, 152] on input "text" at bounding box center [52, 151] width 88 height 11
type input "037 3095 5462"
drag, startPoint x: 47, startPoint y: 153, endPoint x: 0, endPoint y: 152, distance: 47.5
click at [0, 152] on div "Acompanhamento Acompanhe a situação das marcações correntes e finalizadas Relat…" at bounding box center [188, 175] width 377 height 288
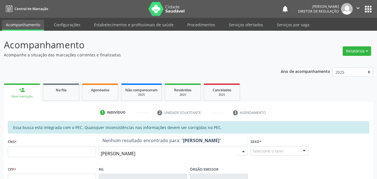
type input "ednalva rodrigues"
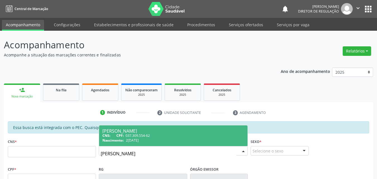
click at [174, 140] on div "Nascimento: 27/07/1973" at bounding box center [173, 140] width 142 height 5
type input "037.309.554-62"
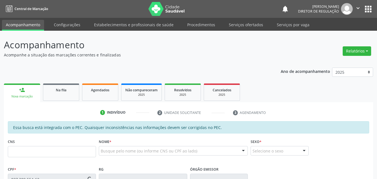
type input "27/07/1973"
type input "Maria Rodrigues Gomes"
type input "(87) 98175-8922"
type input "S/N"
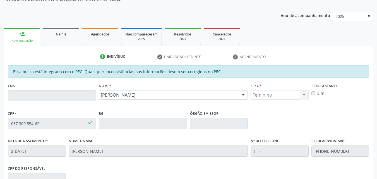
scroll to position [140, 0]
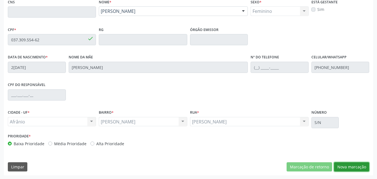
click at [356, 168] on button "Nova marcação" at bounding box center [351, 166] width 35 height 9
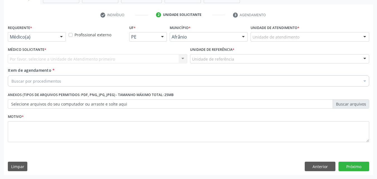
scroll to position [98, 0]
click at [299, 35] on div "Unidade de atendimento" at bounding box center [310, 36] width 119 height 9
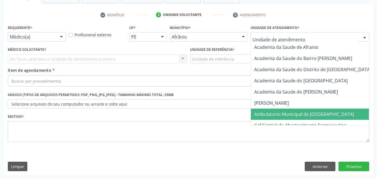
drag, startPoint x: 300, startPoint y: 114, endPoint x: 289, endPoint y: 114, distance: 11.4
click at [300, 114] on span "Ambulatorio Municipal de [GEOGRAPHIC_DATA]" at bounding box center [304, 114] width 100 height 6
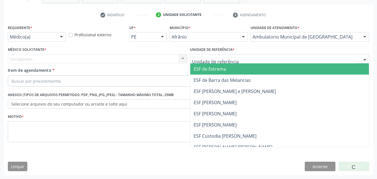
drag, startPoint x: 219, startPoint y: 56, endPoint x: 219, endPoint y: 60, distance: 4.2
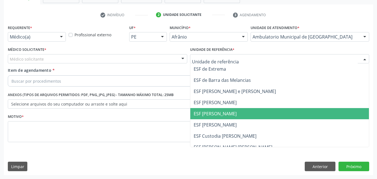
drag, startPoint x: 224, startPoint y: 111, endPoint x: 195, endPoint y: 111, distance: 29.0
click at [224, 111] on span "ESF [PERSON_NAME]" at bounding box center [215, 114] width 43 height 6
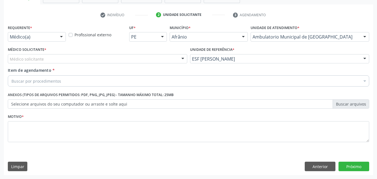
click at [99, 58] on div "Médico solicitante" at bounding box center [98, 58] width 180 height 9
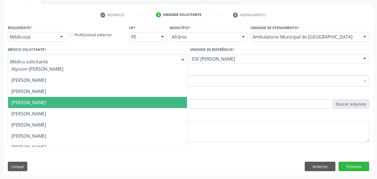
click at [92, 105] on span "[PERSON_NAME]" at bounding box center [97, 102] width 179 height 11
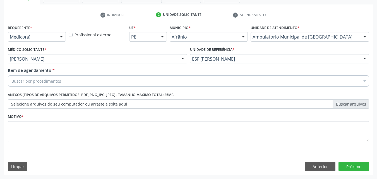
click at [68, 79] on div "Buscar por procedimentos" at bounding box center [189, 80] width 362 height 11
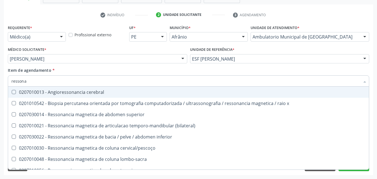
type input "ressonan"
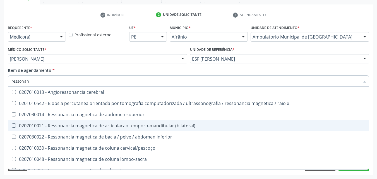
scroll to position [84, 0]
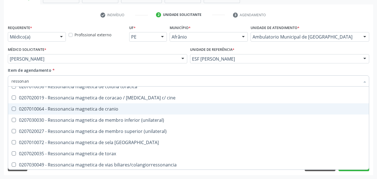
click at [125, 107] on div "0207010064 - Ressonancia magnetica de cranio" at bounding box center [188, 109] width 354 height 4
checkbox cranio "true"
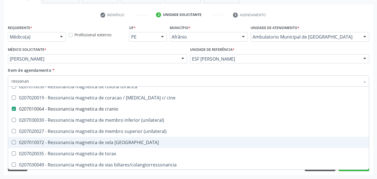
scroll to position [85, 0]
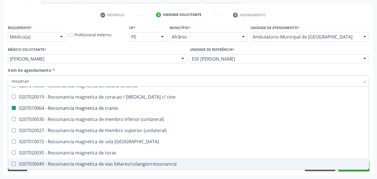
click at [350, 171] on button "Próximo" at bounding box center [354, 166] width 31 height 9
checkbox x "true"
checkbox cranio "false"
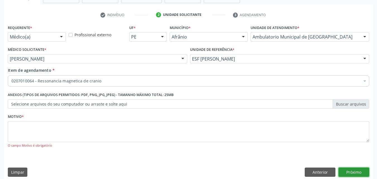
scroll to position [0, 0]
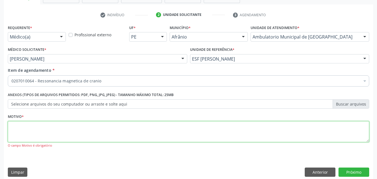
click at [99, 129] on textarea at bounding box center [189, 131] width 362 height 21
type textarea "d"
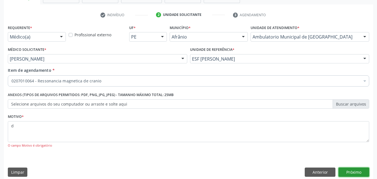
click at [355, 171] on button "Próximo" at bounding box center [354, 172] width 31 height 9
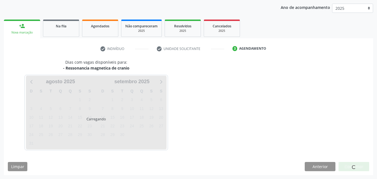
scroll to position [64, 0]
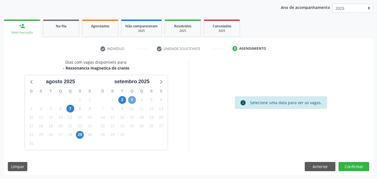
click at [133, 100] on span "3" at bounding box center [132, 100] width 8 height 8
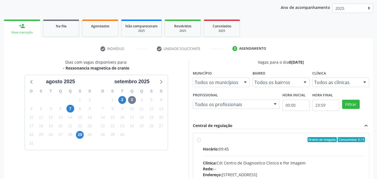
click at [243, 142] on div "Ordem de chegada Consumidos: 0 / 5" at bounding box center [284, 139] width 163 height 5
click at [201, 142] on input "Ordem de chegada Consumidos: 0 / 5 Horário: 09:45 Clínica: Cdi Centro de Diagno…" at bounding box center [199, 139] width 4 height 5
radio input "true"
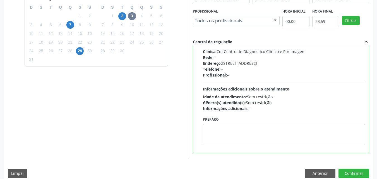
scroll to position [155, 0]
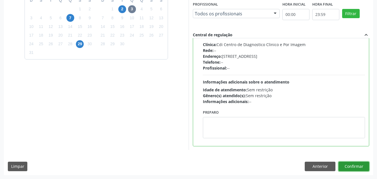
click at [354, 166] on button "Confirmar" at bounding box center [354, 166] width 31 height 9
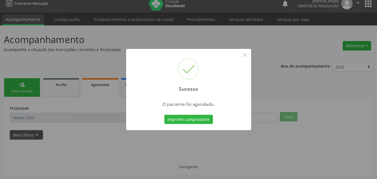
scroll to position [5, 0]
click at [200, 119] on button "Imprimir comprovante" at bounding box center [188, 119] width 49 height 9
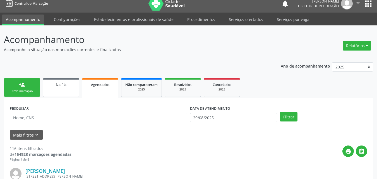
click at [64, 87] on span "Na fila" at bounding box center [61, 84] width 11 height 5
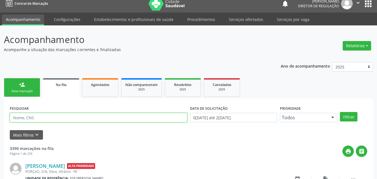
click at [44, 116] on input "text" at bounding box center [99, 117] width 178 height 9
type input "700204499645029"
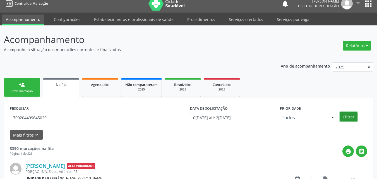
click at [345, 118] on button "Filtrar" at bounding box center [349, 116] width 18 height 9
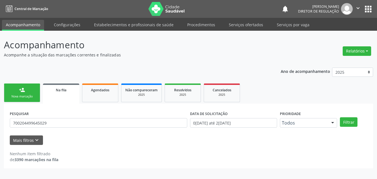
scroll to position [0, 0]
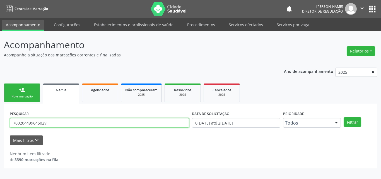
drag, startPoint x: 46, startPoint y: 123, endPoint x: 11, endPoint y: 123, distance: 34.1
click at [11, 123] on input "700204499645029" at bounding box center [100, 122] width 180 height 9
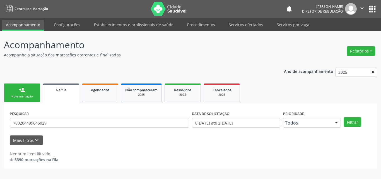
click at [33, 92] on link "person_add Nova marcação" at bounding box center [22, 92] width 36 height 19
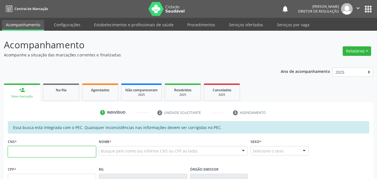
click at [47, 151] on input "text" at bounding box center [52, 151] width 88 height 11
paste input "700 2044 9964 5029"
type input "700 2044 9964 5029"
type input "213.819.764-68"
type input "0[DATE]"
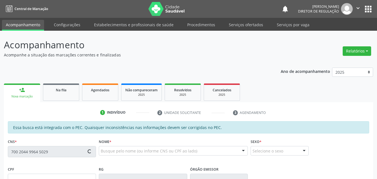
type input "[PERSON_NAME]"
type input "[PHONE_NUMBER]"
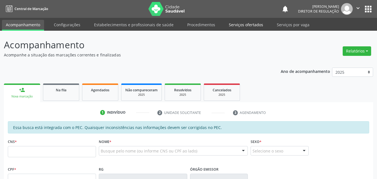
click at [248, 25] on link "Serviços ofertados" at bounding box center [246, 25] width 42 height 10
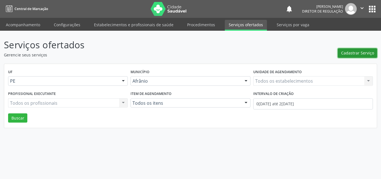
click at [354, 53] on span "Cadastrar Serviço" at bounding box center [358, 53] width 33 height 6
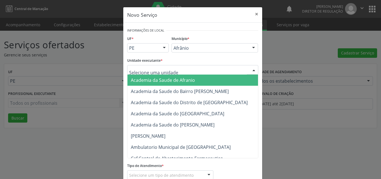
click at [180, 68] on div at bounding box center [192, 69] width 131 height 9
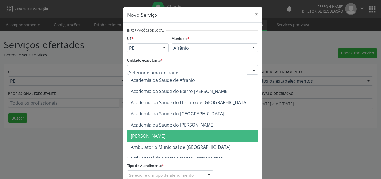
scroll to position [56, 0]
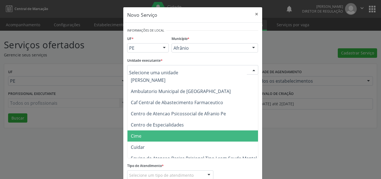
click at [164, 136] on span "Cime" at bounding box center [196, 135] width 136 height 11
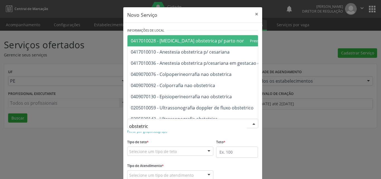
type input "obstetrico"
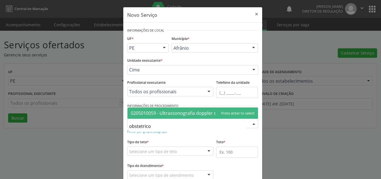
click at [171, 113] on span "0205010059 - Ultrassonografia doppler de fluxo obstetrico" at bounding box center [192, 113] width 123 height 6
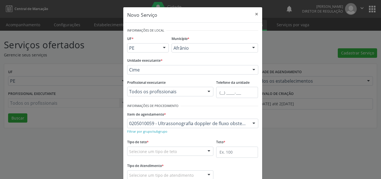
click at [179, 151] on div "Selecione um tipo de teto" at bounding box center [170, 151] width 87 height 9
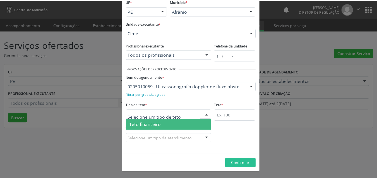
scroll to position [11, 0]
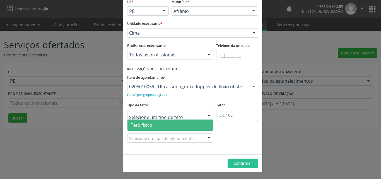
click at [174, 125] on span "Teto físico" at bounding box center [171, 125] width 86 height 11
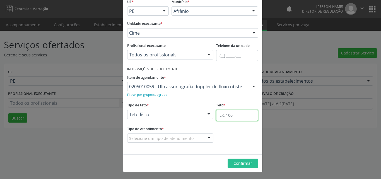
click at [221, 116] on input "text" at bounding box center [237, 115] width 42 height 11
type input "1"
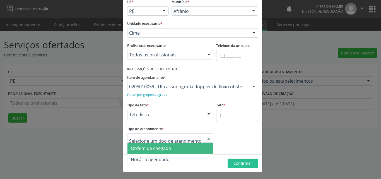
click at [190, 136] on div at bounding box center [170, 137] width 87 height 9
click at [173, 151] on span "Ordem de chegada" at bounding box center [171, 148] width 86 height 11
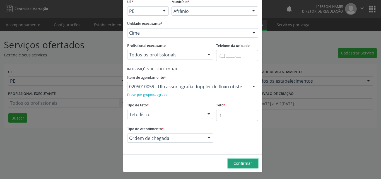
click at [244, 163] on span "Confirmar" at bounding box center [243, 163] width 19 height 5
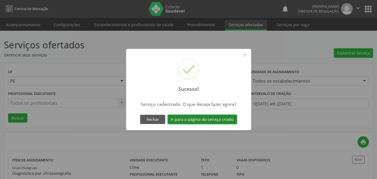
click at [221, 120] on button "Ir para a página do serviço criado" at bounding box center [202, 119] width 69 height 9
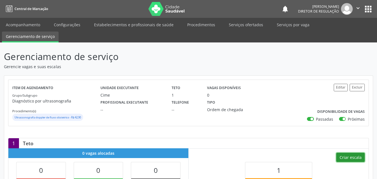
click at [347, 156] on button "Criar escala" at bounding box center [350, 157] width 28 height 9
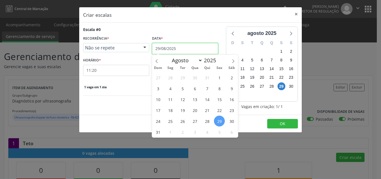
click at [186, 47] on input "29/08/2025" at bounding box center [185, 48] width 66 height 11
click at [207, 134] on span "4" at bounding box center [207, 131] width 11 height 11
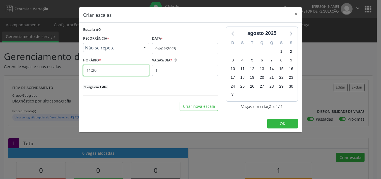
click at [135, 69] on input "11:20" at bounding box center [116, 70] width 66 height 11
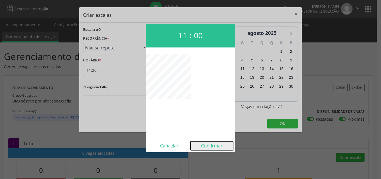
click at [211, 146] on button "Confirmar" at bounding box center [212, 145] width 43 height 9
type input "11:00"
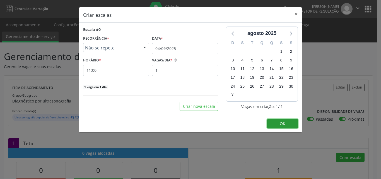
click at [287, 122] on button "OK" at bounding box center [283, 123] width 31 height 9
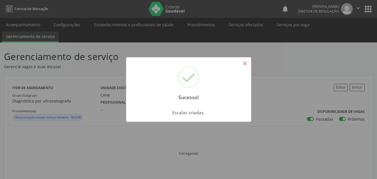
click at [245, 63] on button "×" at bounding box center [244, 63] width 9 height 9
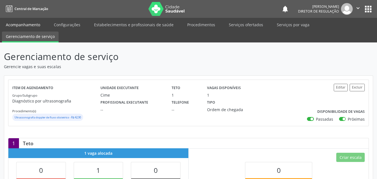
click at [34, 23] on link "Acompanhamento" at bounding box center [23, 25] width 42 height 10
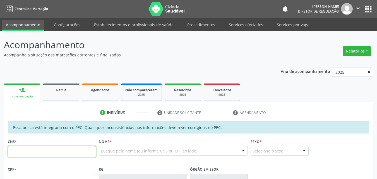
click at [74, 150] on input "text" at bounding box center [52, 151] width 88 height 11
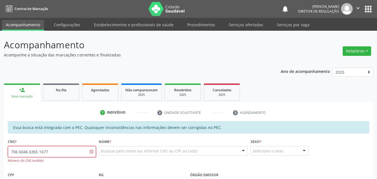
click at [18, 152] on input "706 6046 6365 1677" at bounding box center [52, 151] width 88 height 11
click at [15, 152] on input "706 0466 3651 677" at bounding box center [52, 151] width 88 height 11
type input "709 6046 6365 1677"
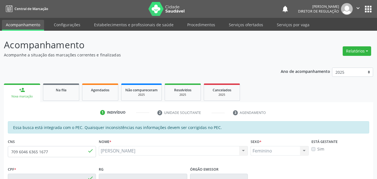
type input "715.138.474-22"
type input "2[DATE]"
type input "[PERSON_NAME]"
type input "[PHONE_NUMBER]"
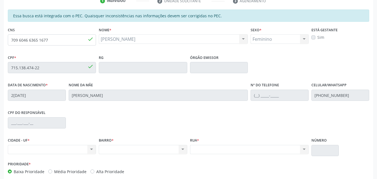
scroll to position [140, 0]
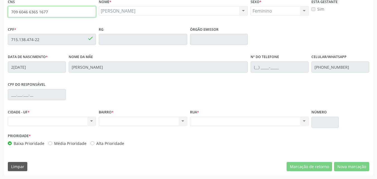
click at [53, 12] on input "709 6046 6365 1677" at bounding box center [52, 11] width 88 height 11
type input "7"
type input "700 2044 9964 5029"
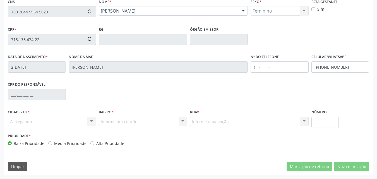
type input "213.819.764-68"
type input "0[DATE]"
type input "[PERSON_NAME]"
type input "[PHONE_NUMBER]"
type input "S/N"
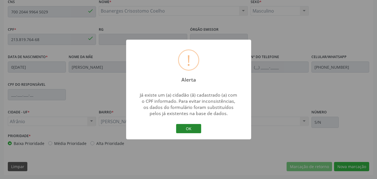
click at [187, 129] on button "OK" at bounding box center [188, 128] width 25 height 9
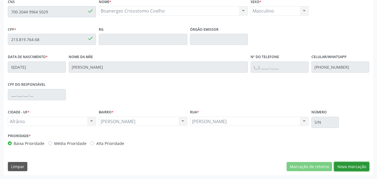
click at [357, 167] on button "Nova marcação" at bounding box center [351, 166] width 35 height 9
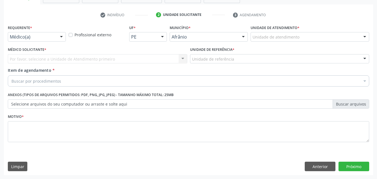
scroll to position [98, 0]
click at [303, 36] on div "Unidade de atendimento" at bounding box center [310, 36] width 119 height 9
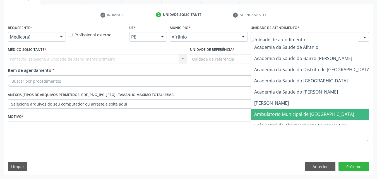
drag, startPoint x: 297, startPoint y: 114, endPoint x: 274, endPoint y: 99, distance: 27.2
click at [297, 114] on span "Ambulatorio Municipal de [GEOGRAPHIC_DATA]" at bounding box center [304, 114] width 100 height 6
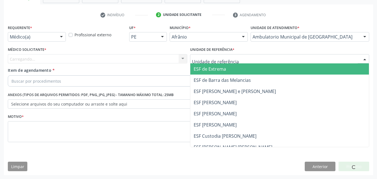
click at [242, 58] on div at bounding box center [280, 58] width 180 height 9
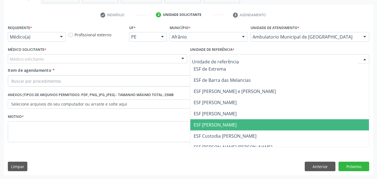
drag, startPoint x: 232, startPoint y: 126, endPoint x: 201, endPoint y: 113, distance: 33.9
click at [232, 126] on span "ESF [PERSON_NAME]" at bounding box center [279, 124] width 179 height 11
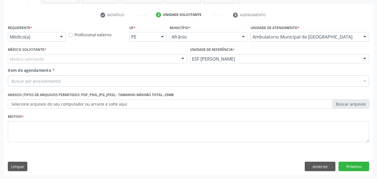
click at [123, 55] on div "Médico solicitante" at bounding box center [98, 58] width 180 height 9
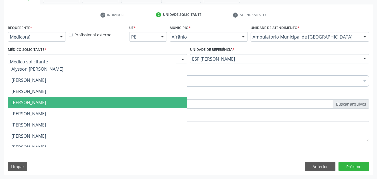
drag, startPoint x: 115, startPoint y: 101, endPoint x: 106, endPoint y: 99, distance: 9.9
click at [115, 101] on span "[PERSON_NAME]" at bounding box center [97, 102] width 179 height 11
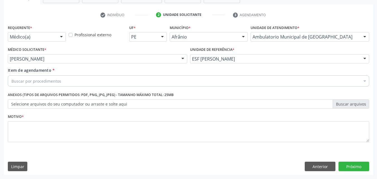
click at [82, 80] on div "Buscar por procedimentos" at bounding box center [189, 80] width 362 height 11
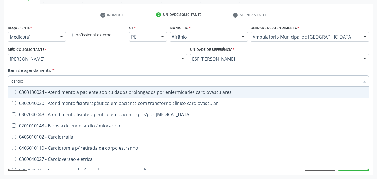
type input "cardiolo"
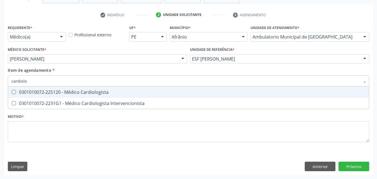
click at [90, 92] on div "0301010072-225120 - Médico Cardiologista" at bounding box center [188, 92] width 354 height 4
checkbox Cardiologista "true"
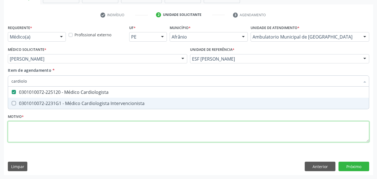
click at [83, 130] on div "Requerente * Médico(a) Médico(a) Enfermeiro(a) Paciente Nenhum resultado encont…" at bounding box center [189, 86] width 362 height 126
checkbox Intervencionista "true"
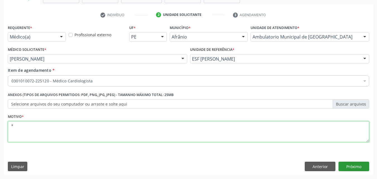
type textarea "*"
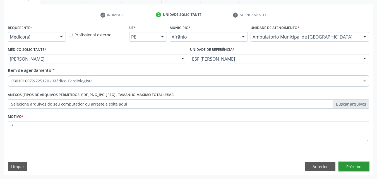
click at [349, 167] on button "Próximo" at bounding box center [354, 166] width 31 height 9
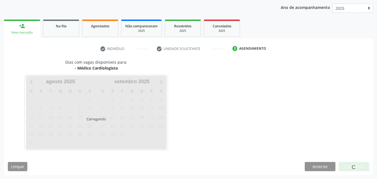
scroll to position [64, 0]
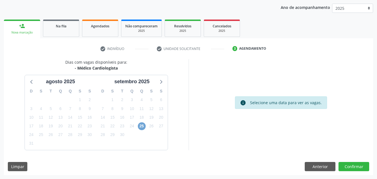
click at [142, 127] on span "25" at bounding box center [142, 126] width 8 height 8
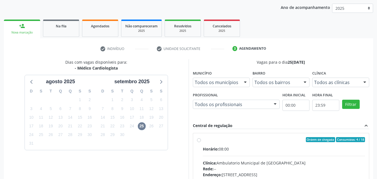
click at [235, 144] on label "Ordem de chegada Consumidos: 4 / 18 Horário: 08:00 Clínica: Ambulatorio Municip…" at bounding box center [284, 180] width 163 height 86
click at [201, 142] on input "Ordem de chegada Consumidos: 4 / 18 Horário: 08:00 Clínica: Ambulatorio Municip…" at bounding box center [199, 139] width 4 height 5
radio input "true"
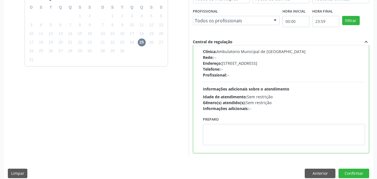
scroll to position [155, 0]
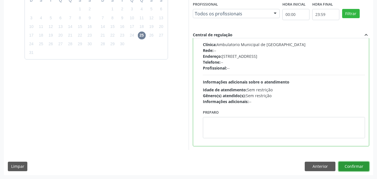
click at [357, 167] on button "Confirmar" at bounding box center [354, 166] width 31 height 9
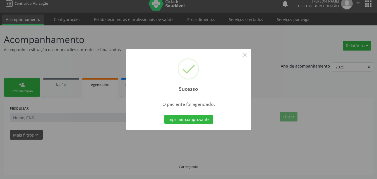
scroll to position [5, 0]
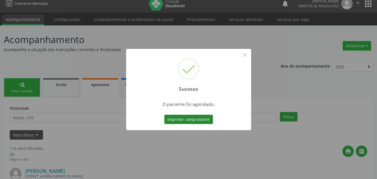
click at [189, 115] on button "Imprimir comprovante" at bounding box center [188, 119] width 49 height 9
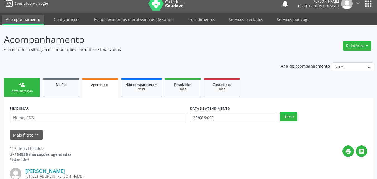
click at [31, 91] on div "Nova marcação" at bounding box center [22, 91] width 28 height 4
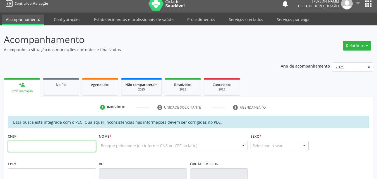
drag, startPoint x: 42, startPoint y: 146, endPoint x: 46, endPoint y: 144, distance: 4.8
click at [45, 145] on input "text" at bounding box center [52, 146] width 88 height 11
type input "709 6046 6365 1677"
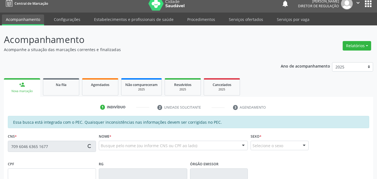
type input "715.138.474-22"
type input "2[DATE]"
type input "[PERSON_NAME]"
type input "[PHONE_NUMBER]"
type input "S/N"
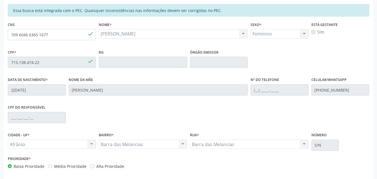
scroll to position [140, 0]
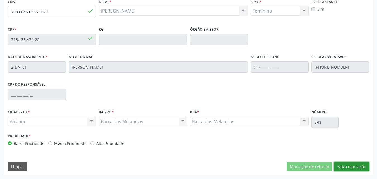
click at [349, 166] on button "Nova marcação" at bounding box center [351, 166] width 35 height 9
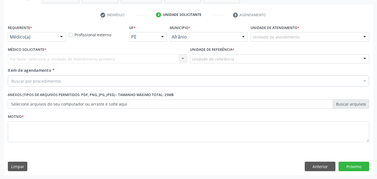
scroll to position [98, 0]
click at [312, 35] on div "Unidade de atendimento" at bounding box center [310, 36] width 119 height 9
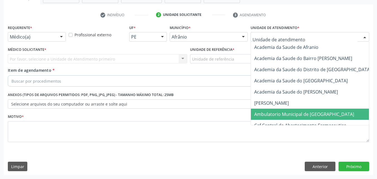
drag, startPoint x: 300, startPoint y: 114, endPoint x: 250, endPoint y: 102, distance: 51.3
click at [299, 114] on span "Ambulatorio Municipal de [GEOGRAPHIC_DATA]" at bounding box center [304, 114] width 100 height 6
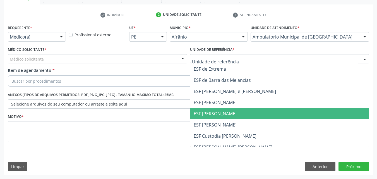
click at [215, 113] on span "ESF [PERSON_NAME]" at bounding box center [215, 114] width 43 height 6
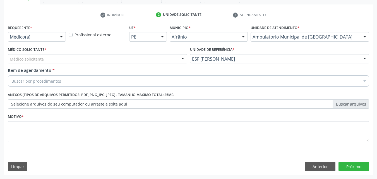
click at [113, 57] on div "Médico solicitante" at bounding box center [98, 58] width 180 height 9
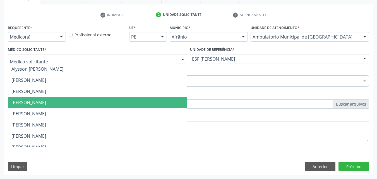
click at [93, 98] on span "[PERSON_NAME]" at bounding box center [97, 102] width 179 height 11
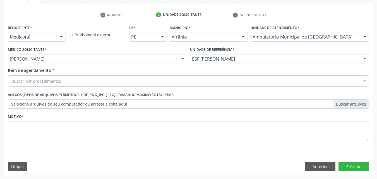
click at [84, 79] on div "Buscar por procedimentos" at bounding box center [189, 80] width 362 height 11
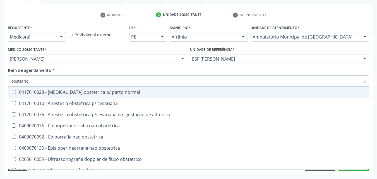
type input "obstetrico"
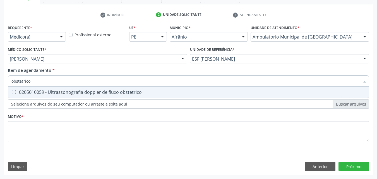
click at [84, 94] on div "0205010059 - Ultrassonografia doppler de fluxo obstetrico" at bounding box center [188, 92] width 354 height 4
checkbox obstetrico "true"
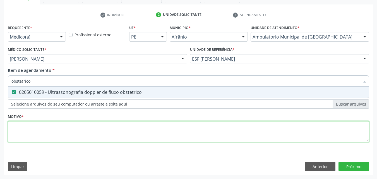
click at [100, 130] on div "Requerente * Médico(a) Médico(a) Enfermeiro(a) Paciente Nenhum resultado encont…" at bounding box center [189, 86] width 362 height 126
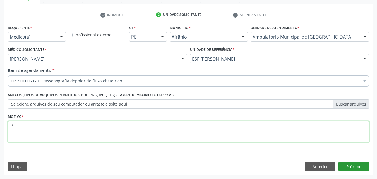
type textarea "*"
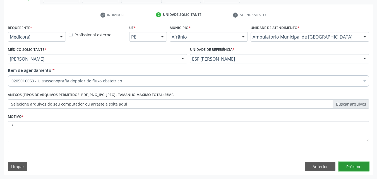
click at [357, 166] on button "Próximo" at bounding box center [354, 166] width 31 height 9
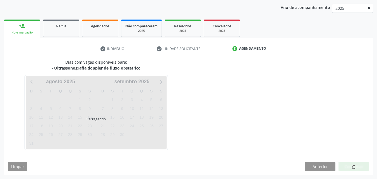
scroll to position [64, 0]
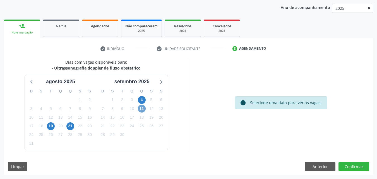
click at [142, 109] on span "11" at bounding box center [142, 109] width 8 height 8
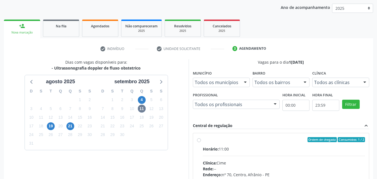
click at [215, 140] on div "Ordem de chegada Consumidos: 1 / 2" at bounding box center [284, 139] width 163 height 5
click at [201, 140] on input "Ordem de chegada Consumidos: 1 / 2 Horário: 11:00 Clínica: Cime Rede: -- Endere…" at bounding box center [199, 139] width 4 height 5
radio input "true"
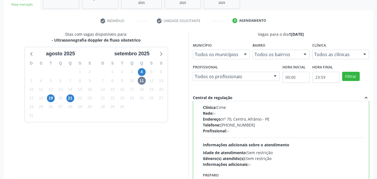
scroll to position [155, 0]
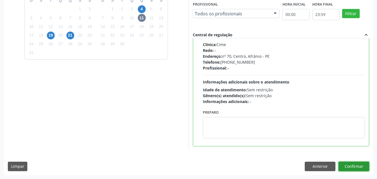
click at [355, 165] on button "Confirmar" at bounding box center [354, 166] width 31 height 9
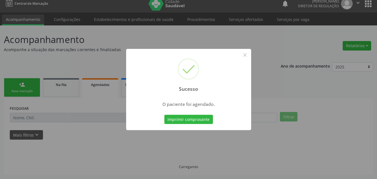
scroll to position [5, 0]
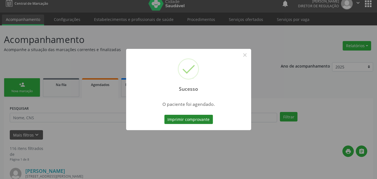
click at [205, 120] on button "Imprimir comprovante" at bounding box center [188, 119] width 49 height 9
